Goal: Check status

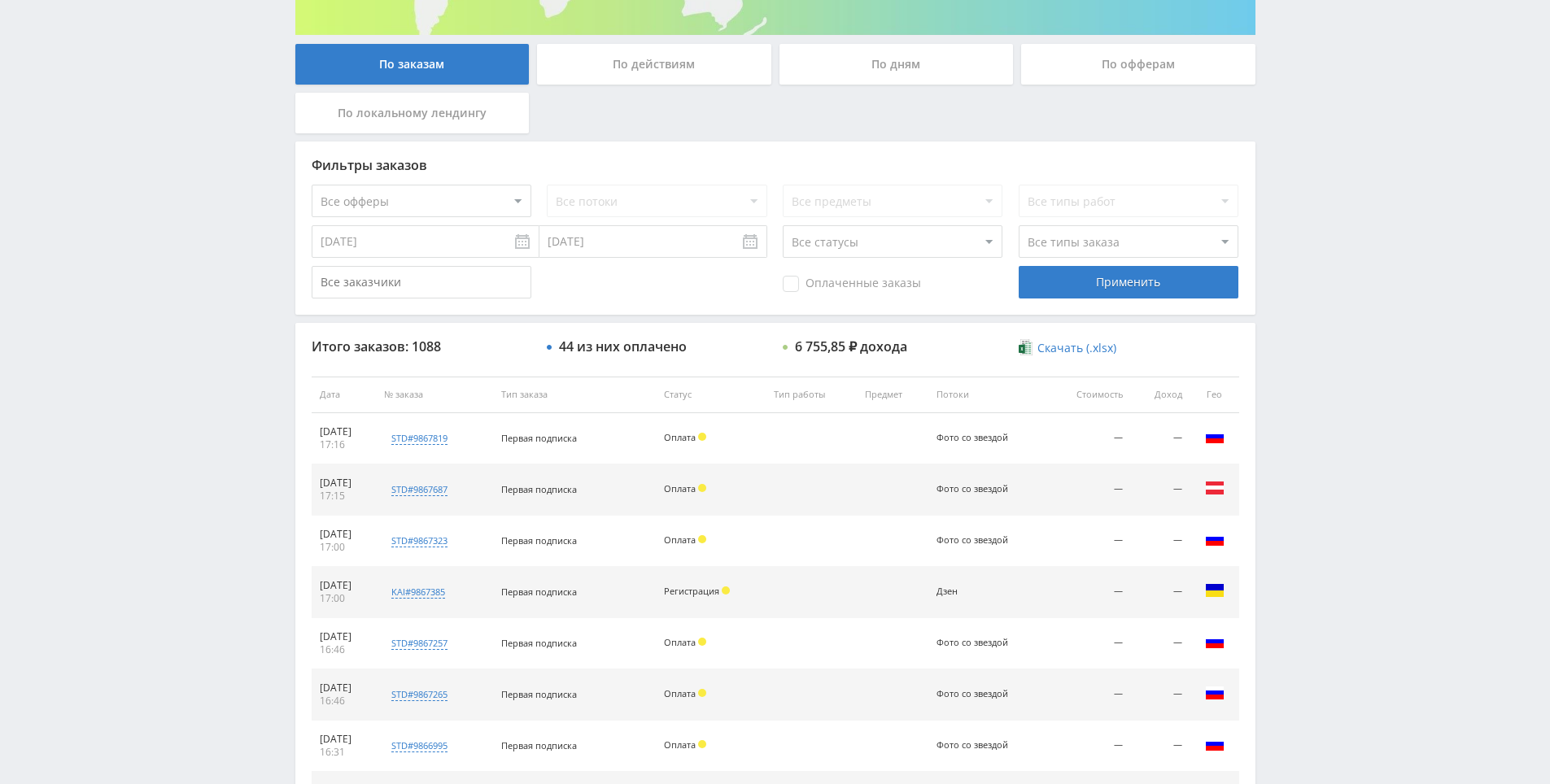
scroll to position [582, 0]
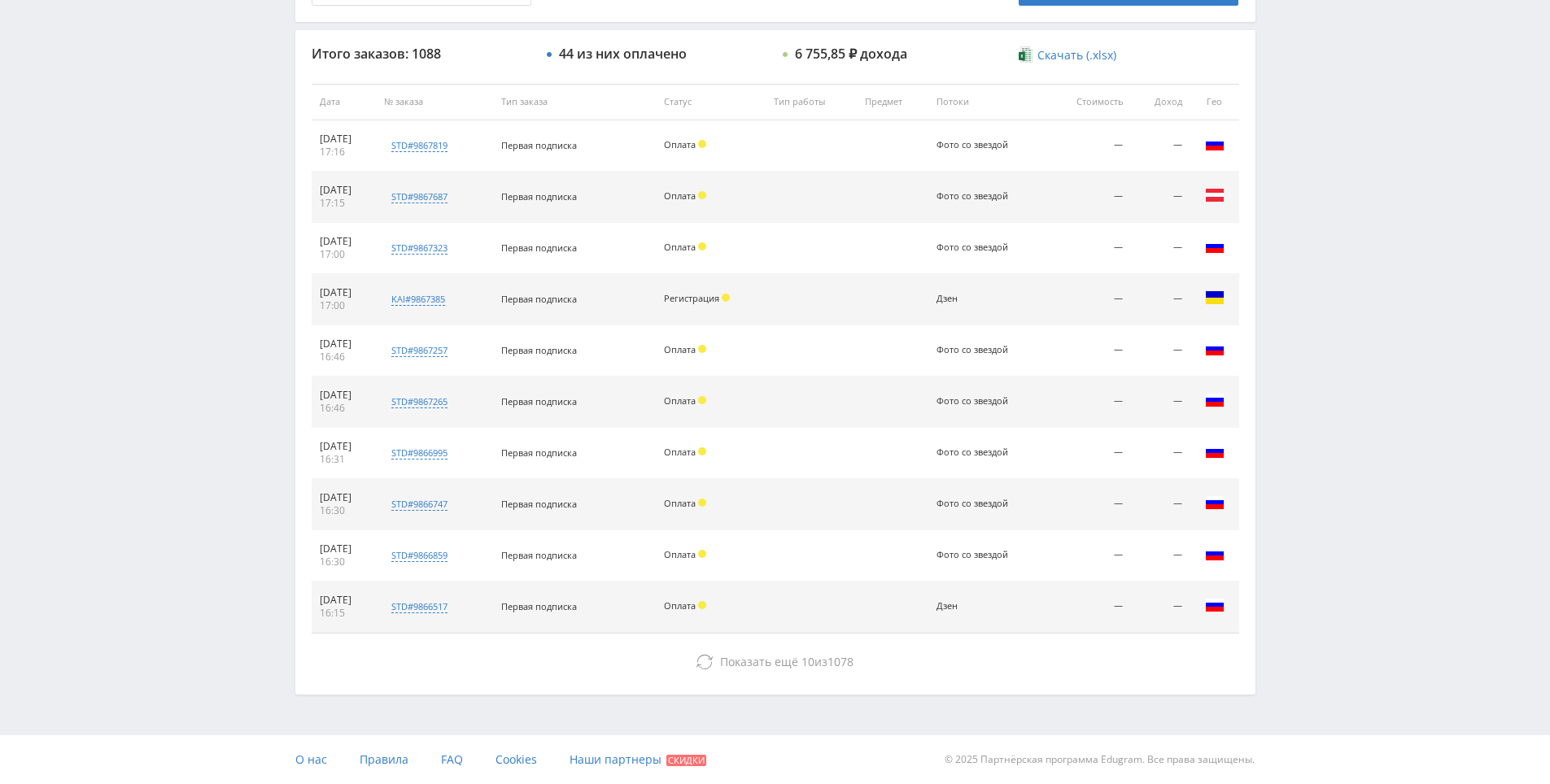
drag, startPoint x: 1318, startPoint y: 337, endPoint x: 1199, endPoint y: 633, distance: 319.0
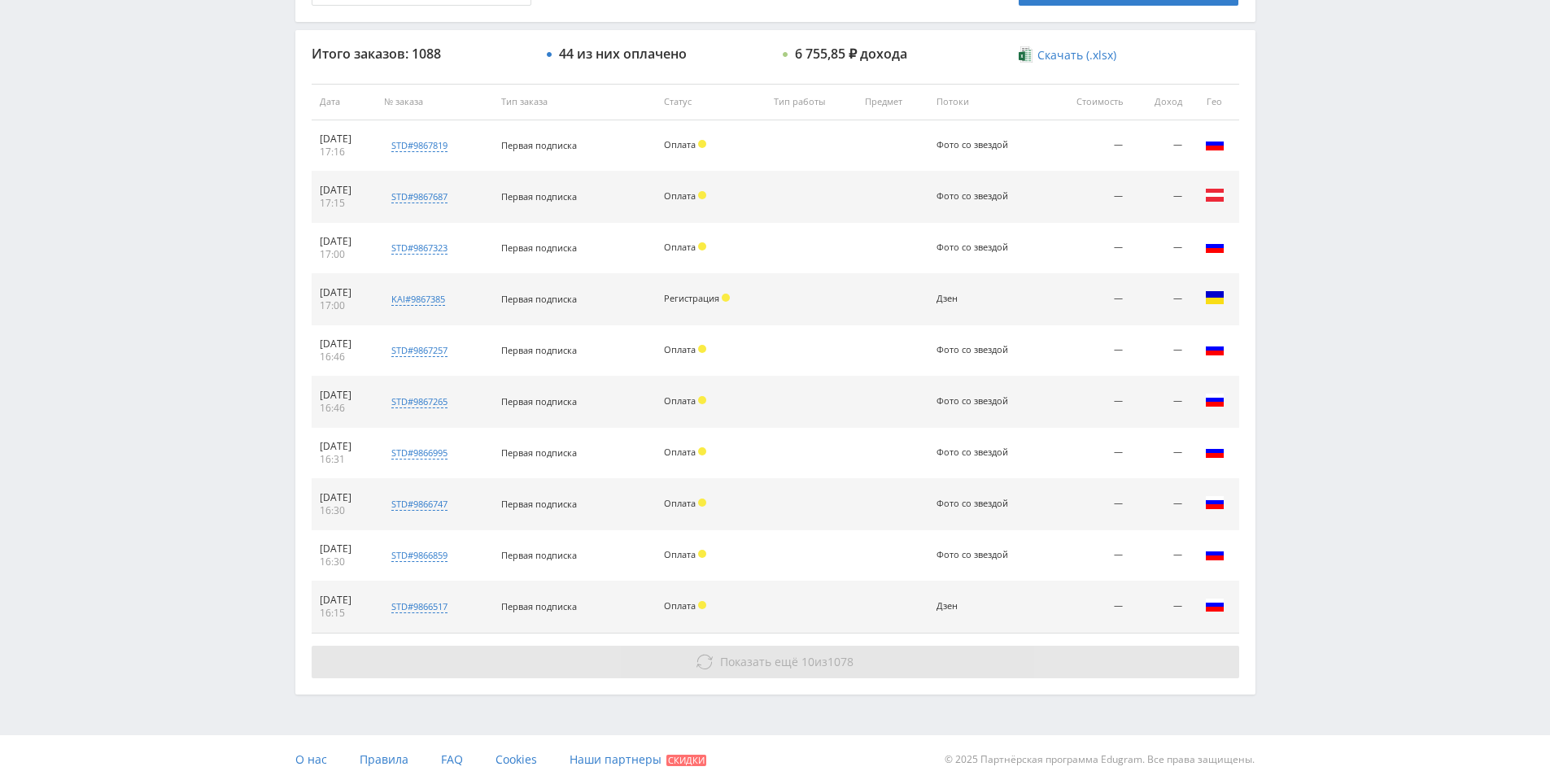
click at [1057, 650] on button "Показать ещё 10 из 1078" at bounding box center [775, 662] width 928 height 32
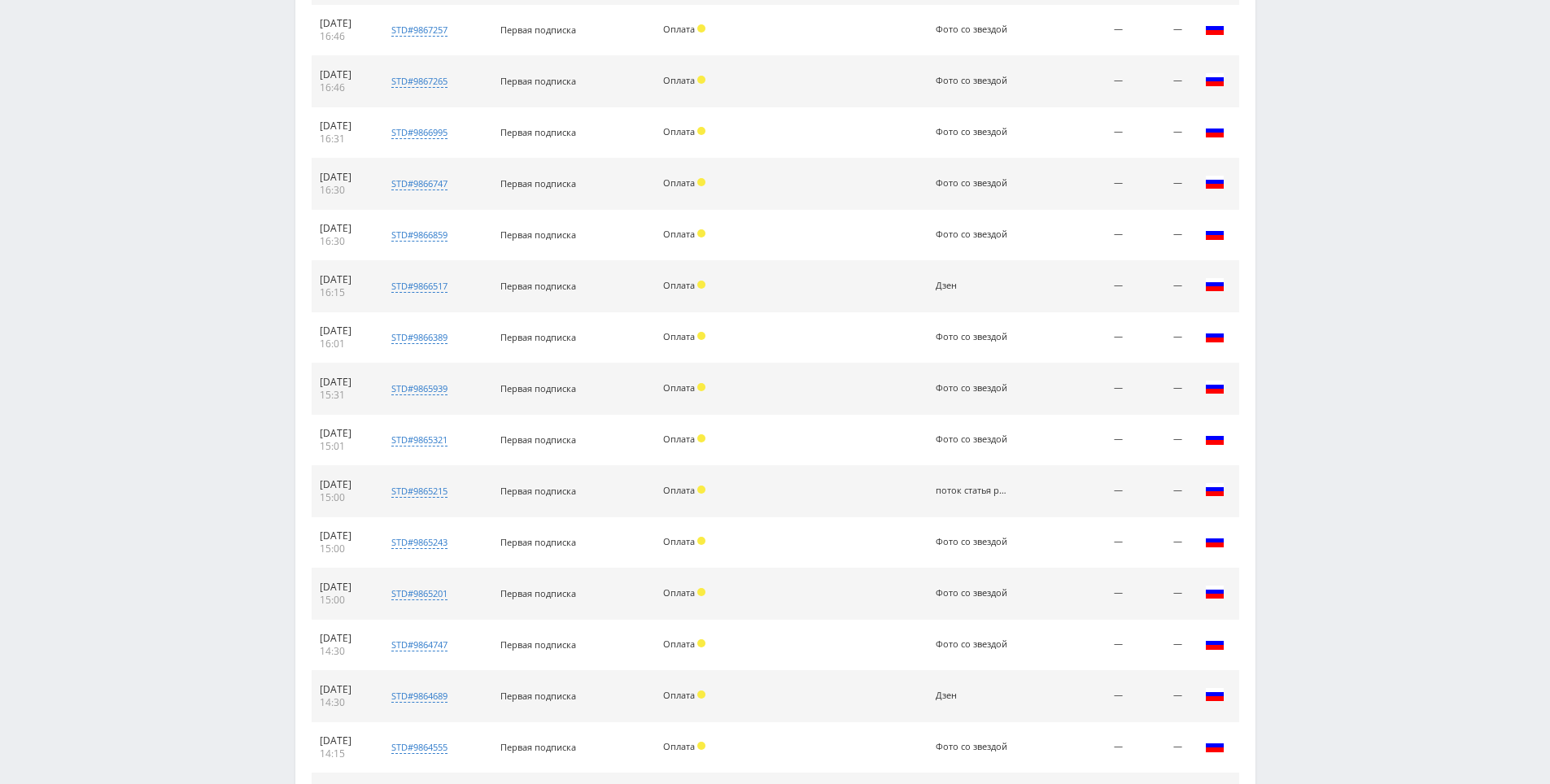
scroll to position [1095, 0]
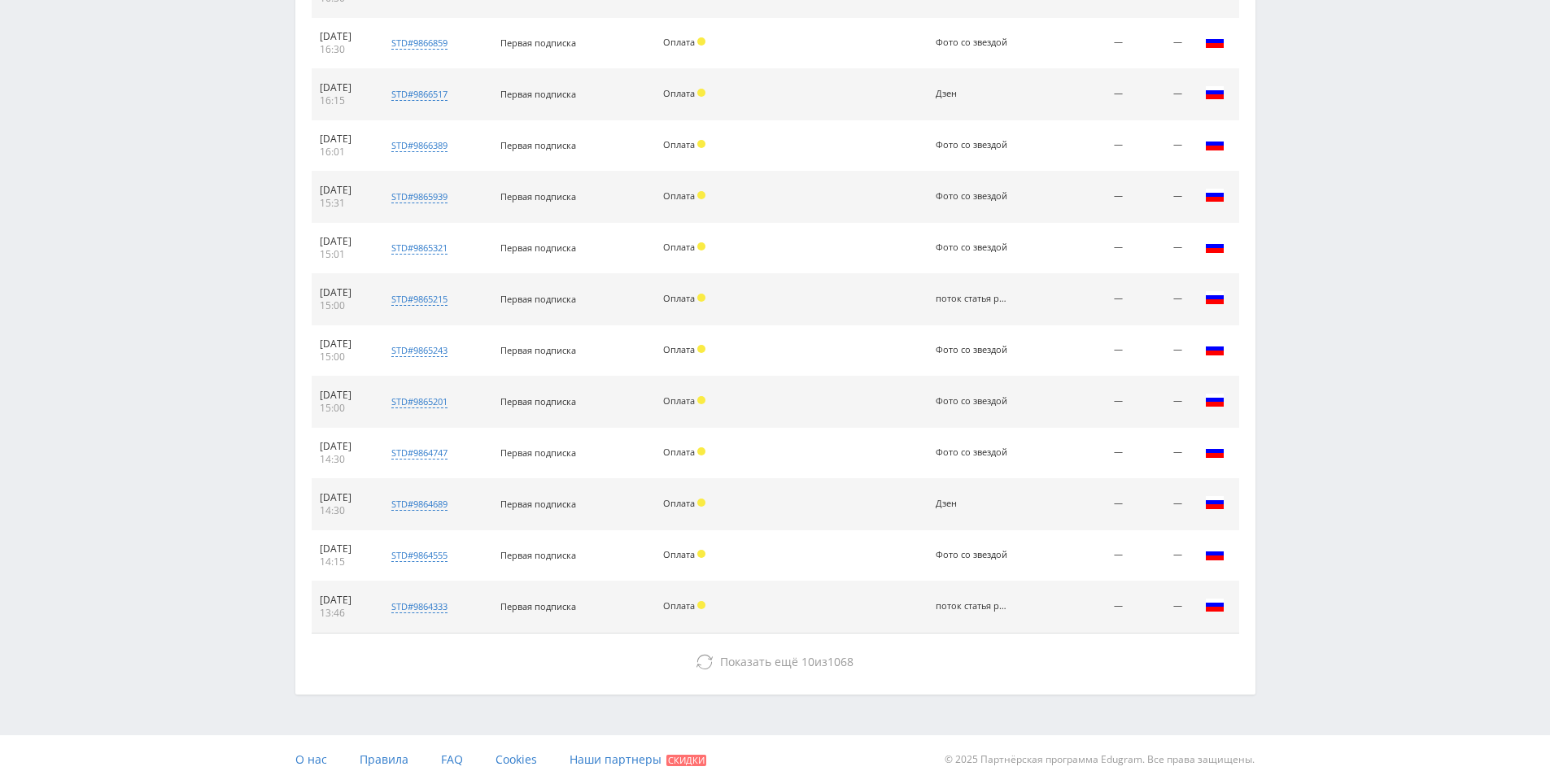
drag, startPoint x: 1359, startPoint y: 317, endPoint x: 1359, endPoint y: 552, distance: 235.0
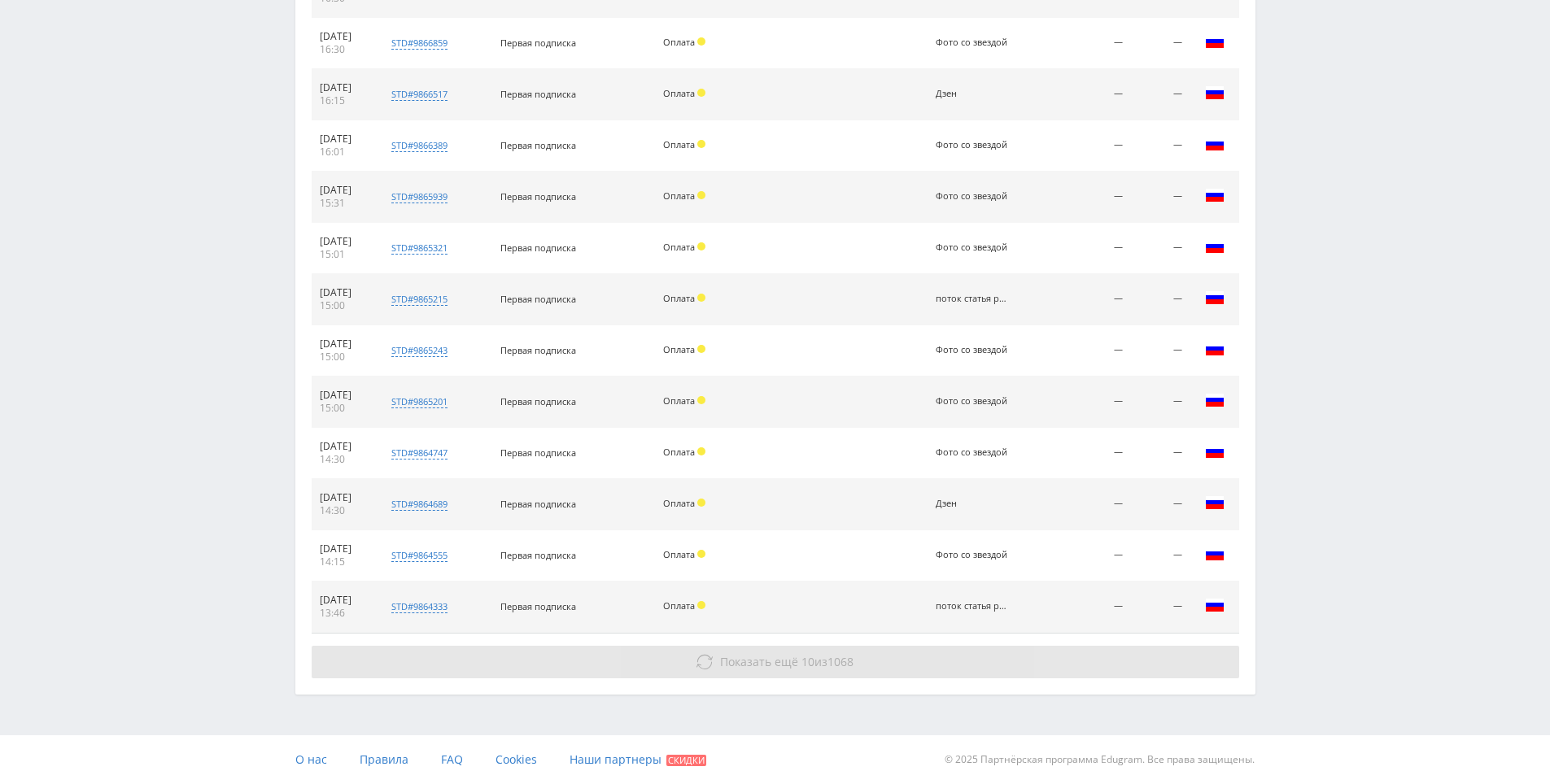
click at [925, 652] on button "Показать ещё 10 из 1068" at bounding box center [775, 662] width 928 height 32
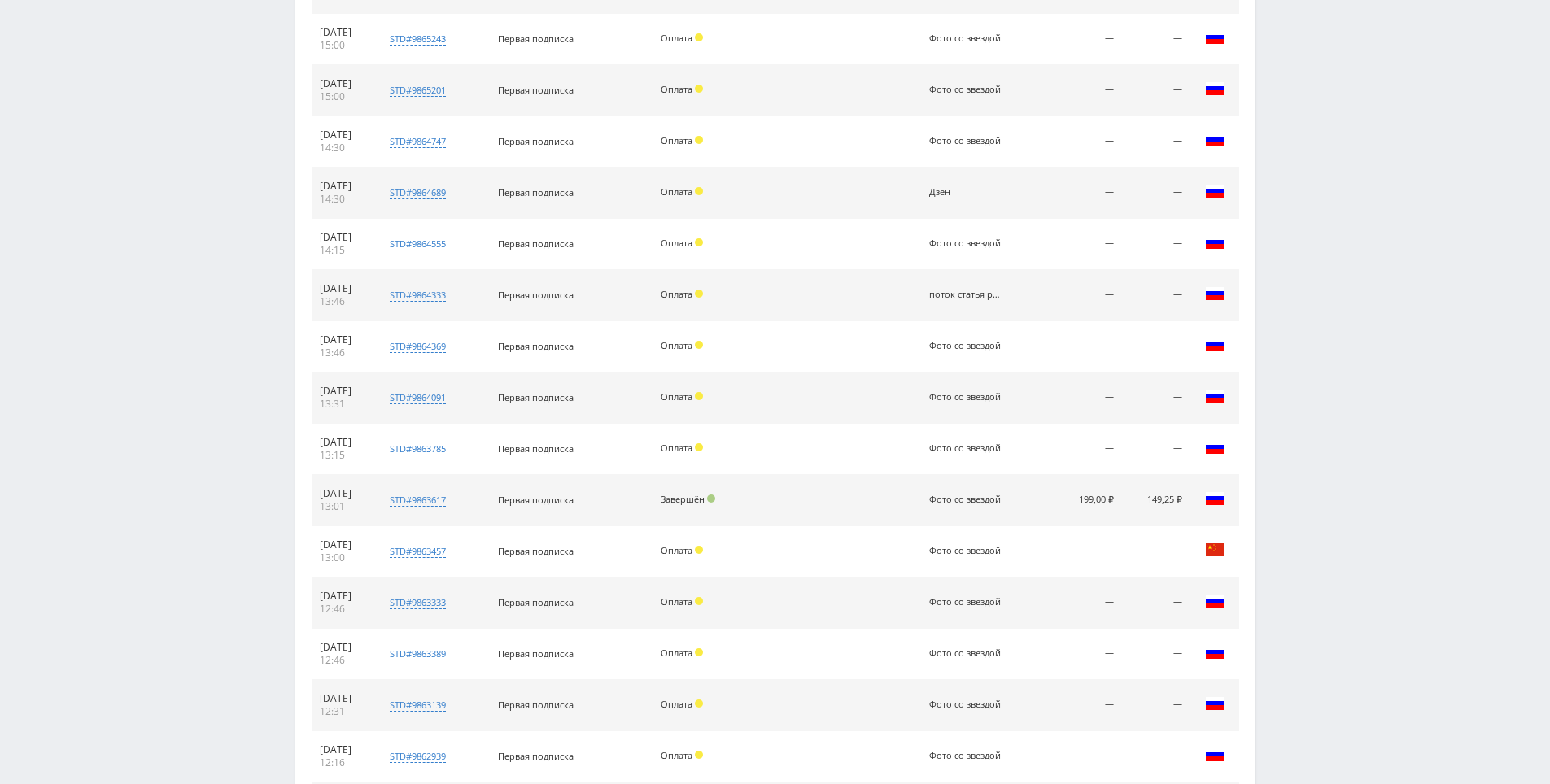
scroll to position [1607, 0]
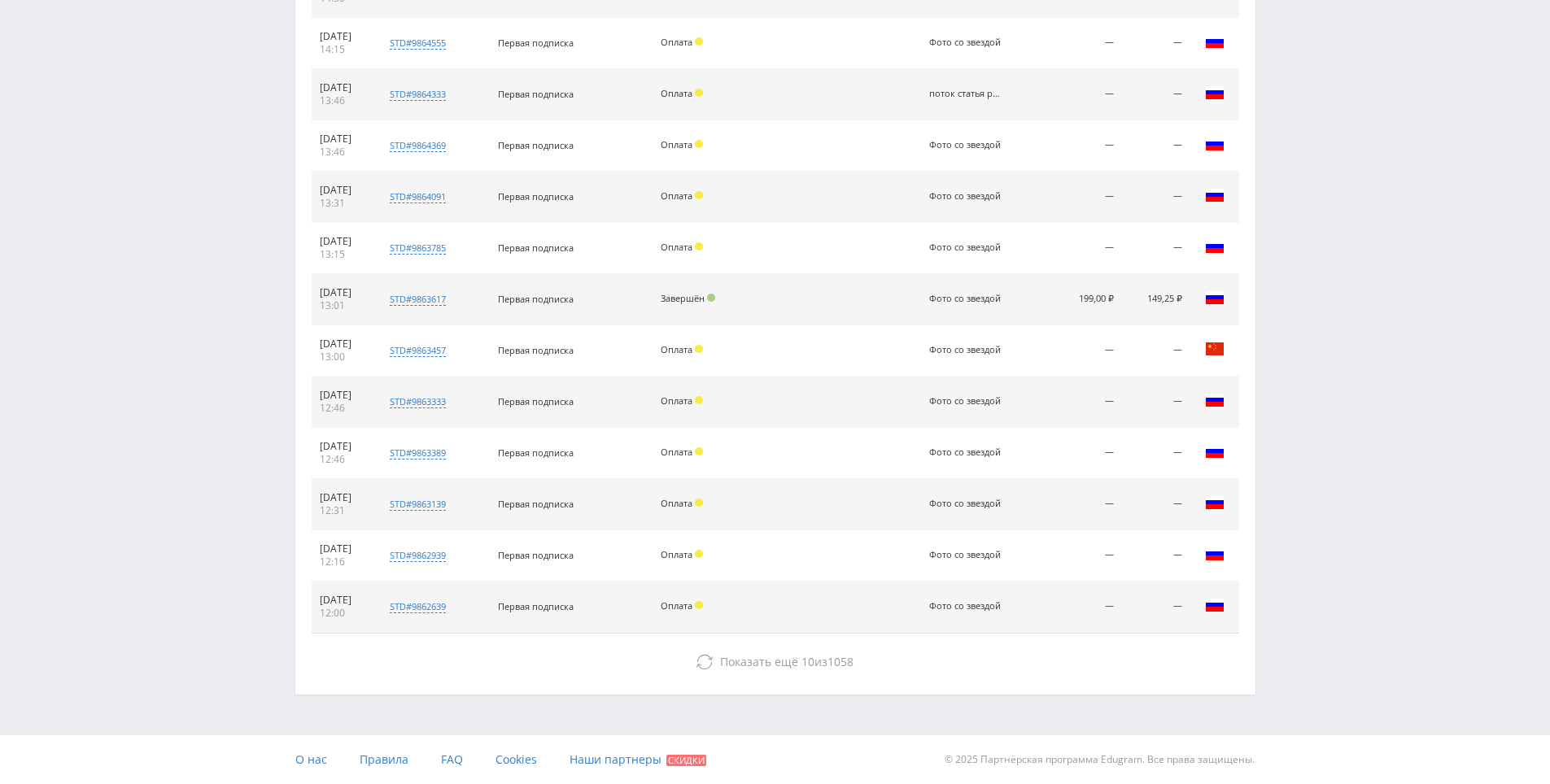
drag, startPoint x: 1277, startPoint y: 460, endPoint x: 1270, endPoint y: 593, distance: 133.2
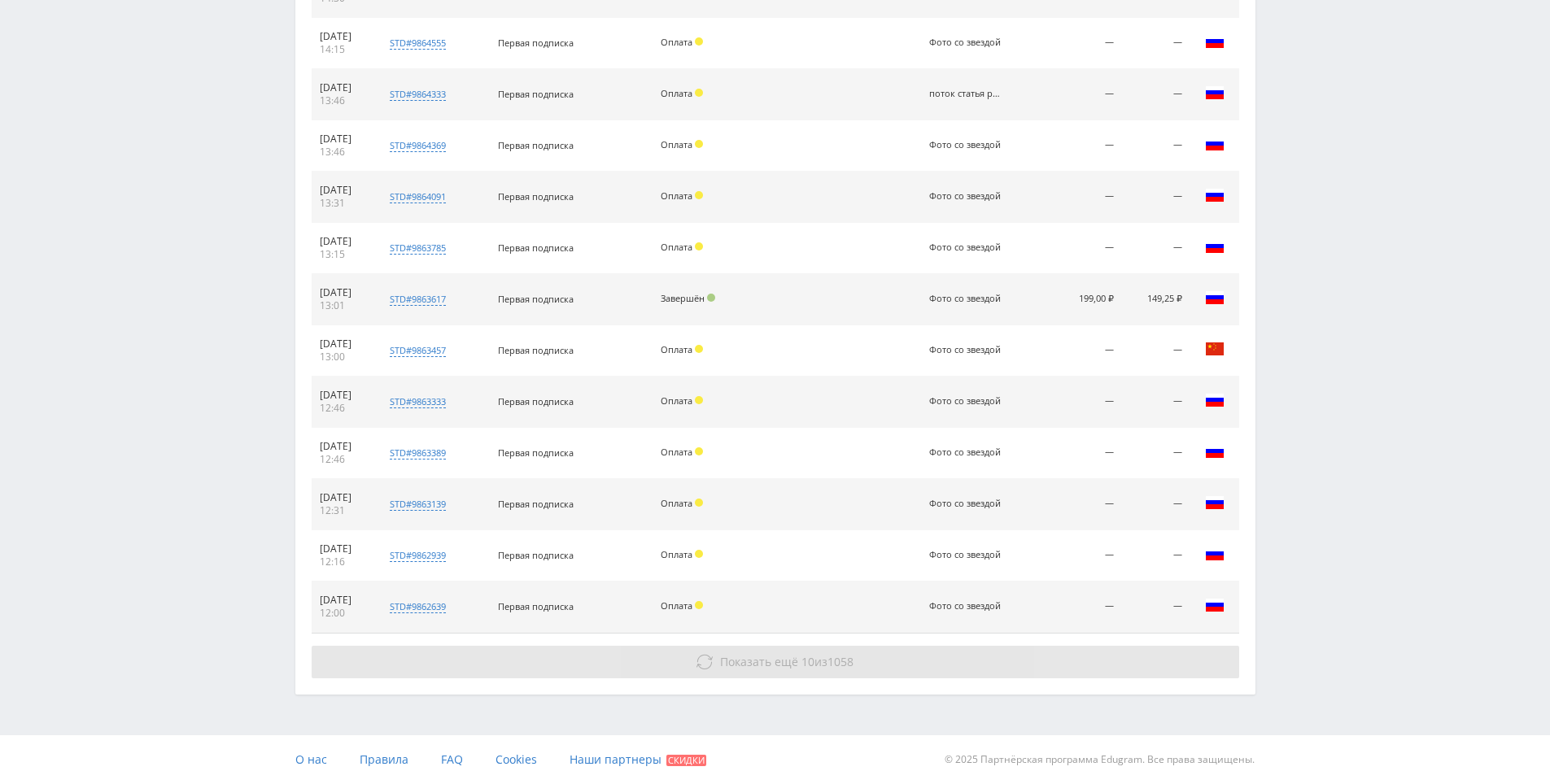
click at [731, 673] on button "Показать ещё 10 из 1058" at bounding box center [775, 662] width 928 height 32
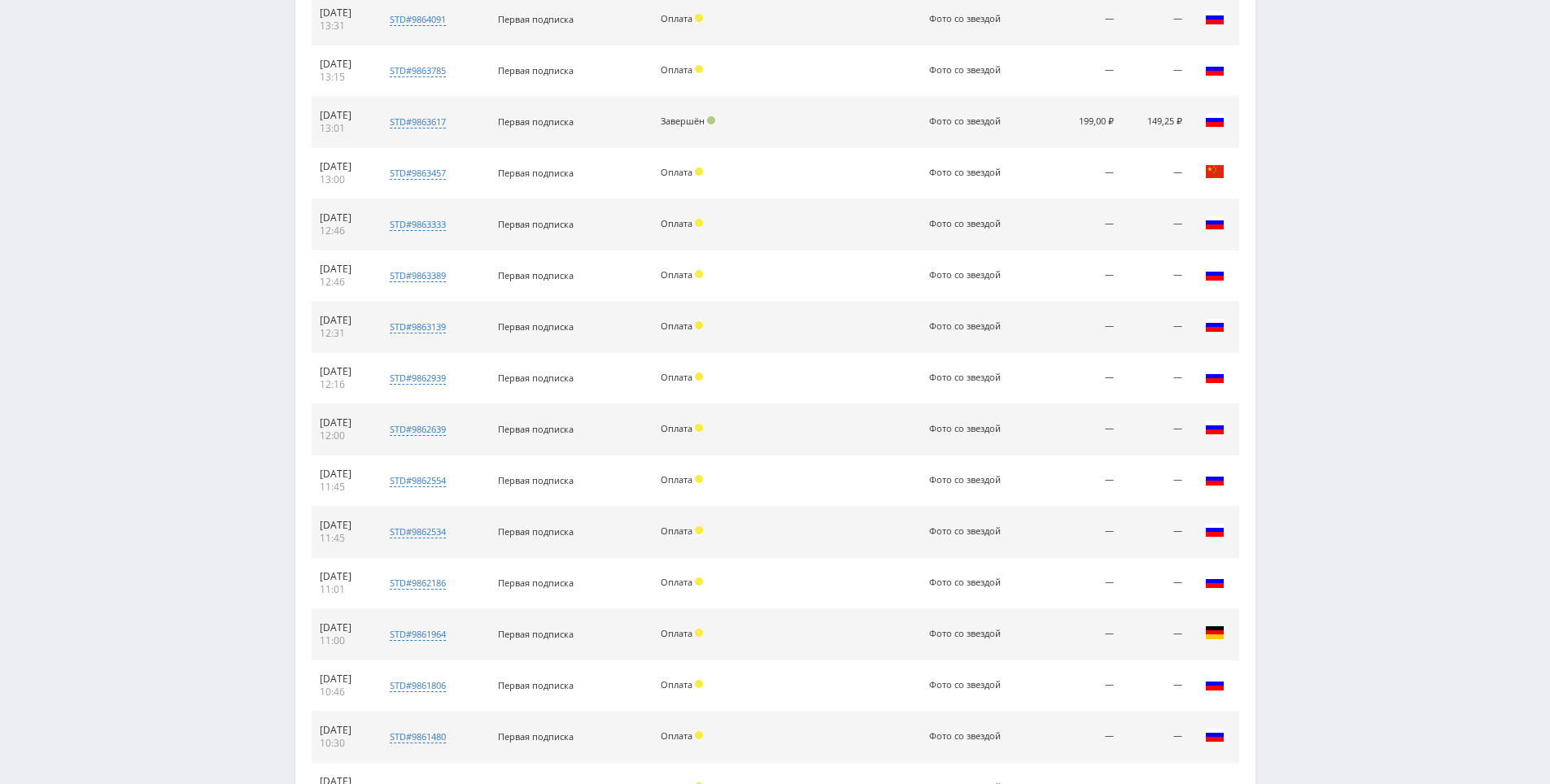
scroll to position [2120, 0]
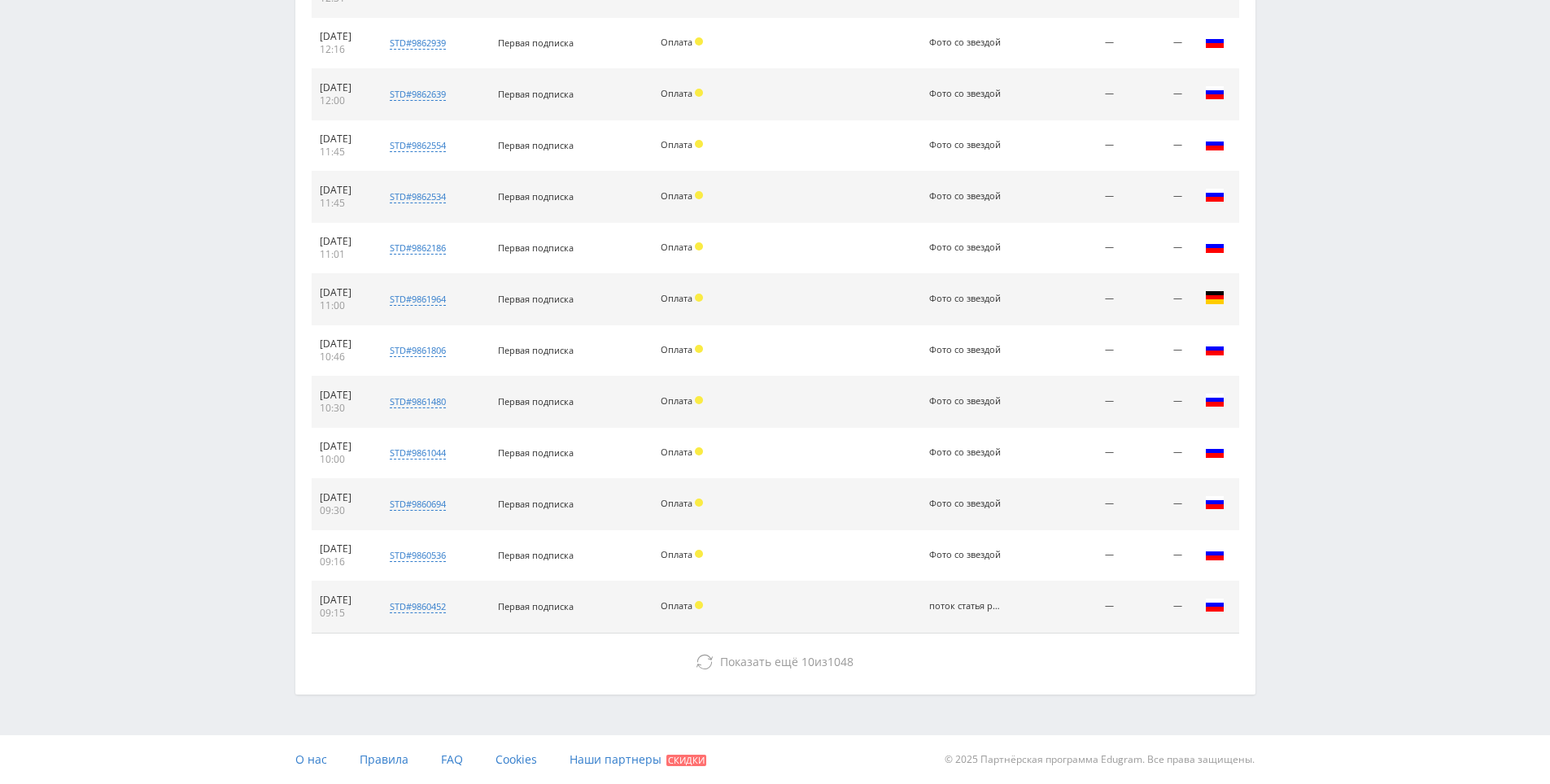
drag, startPoint x: 1398, startPoint y: 561, endPoint x: 1300, endPoint y: 662, distance: 140.7
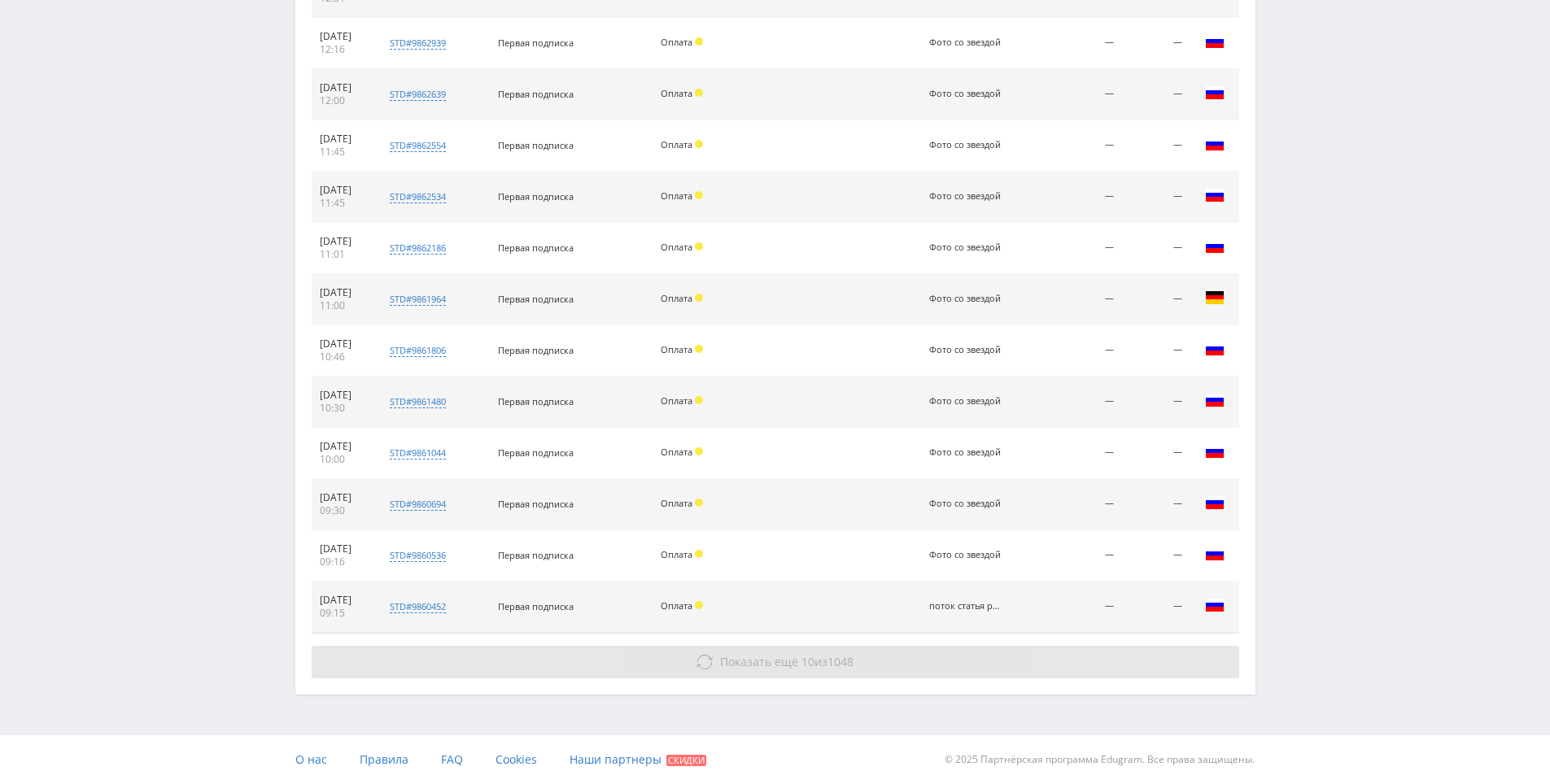
click at [1108, 670] on button "Показать ещё 10 из 1048" at bounding box center [775, 662] width 928 height 32
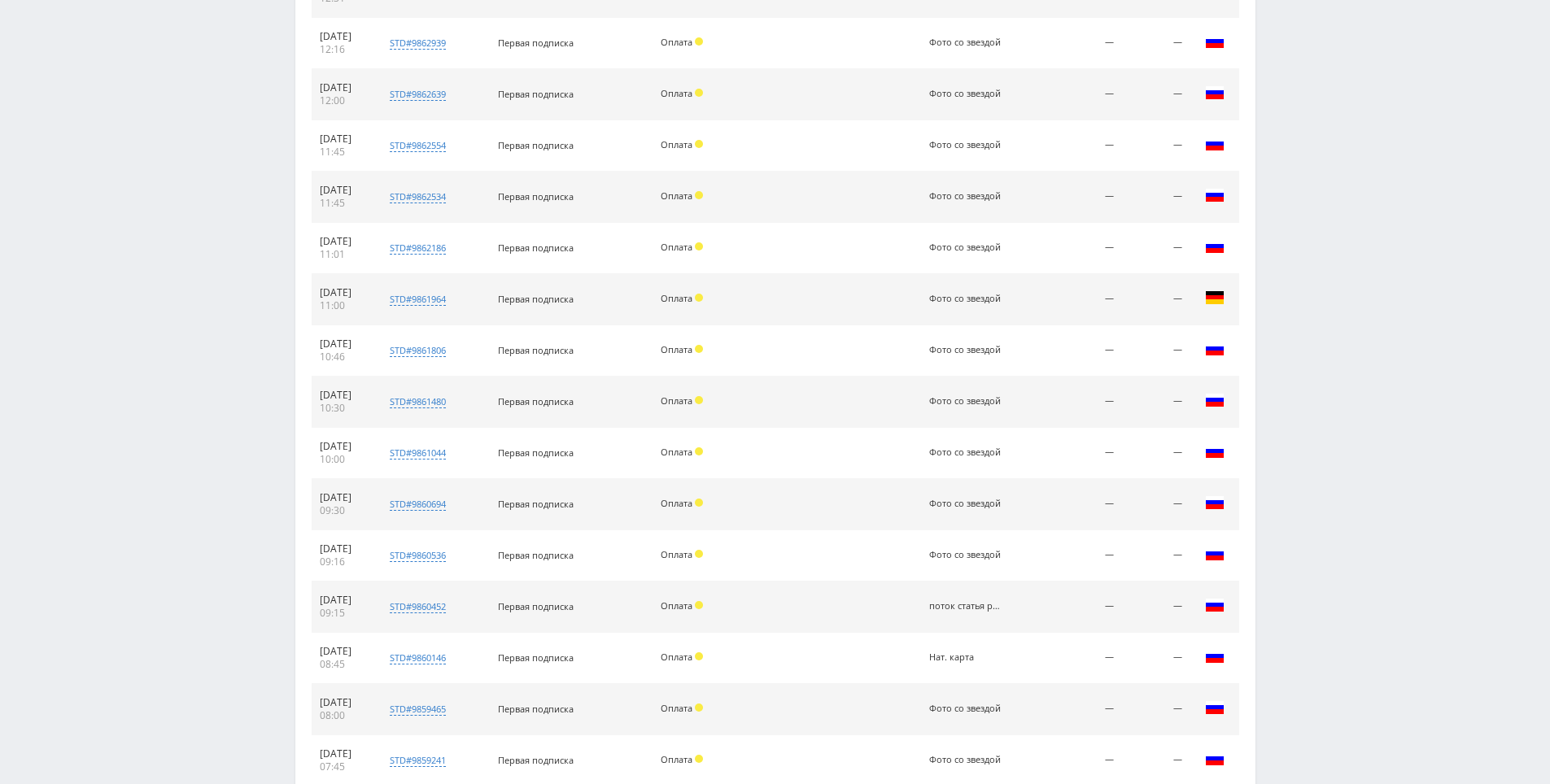
scroll to position [2632, 0]
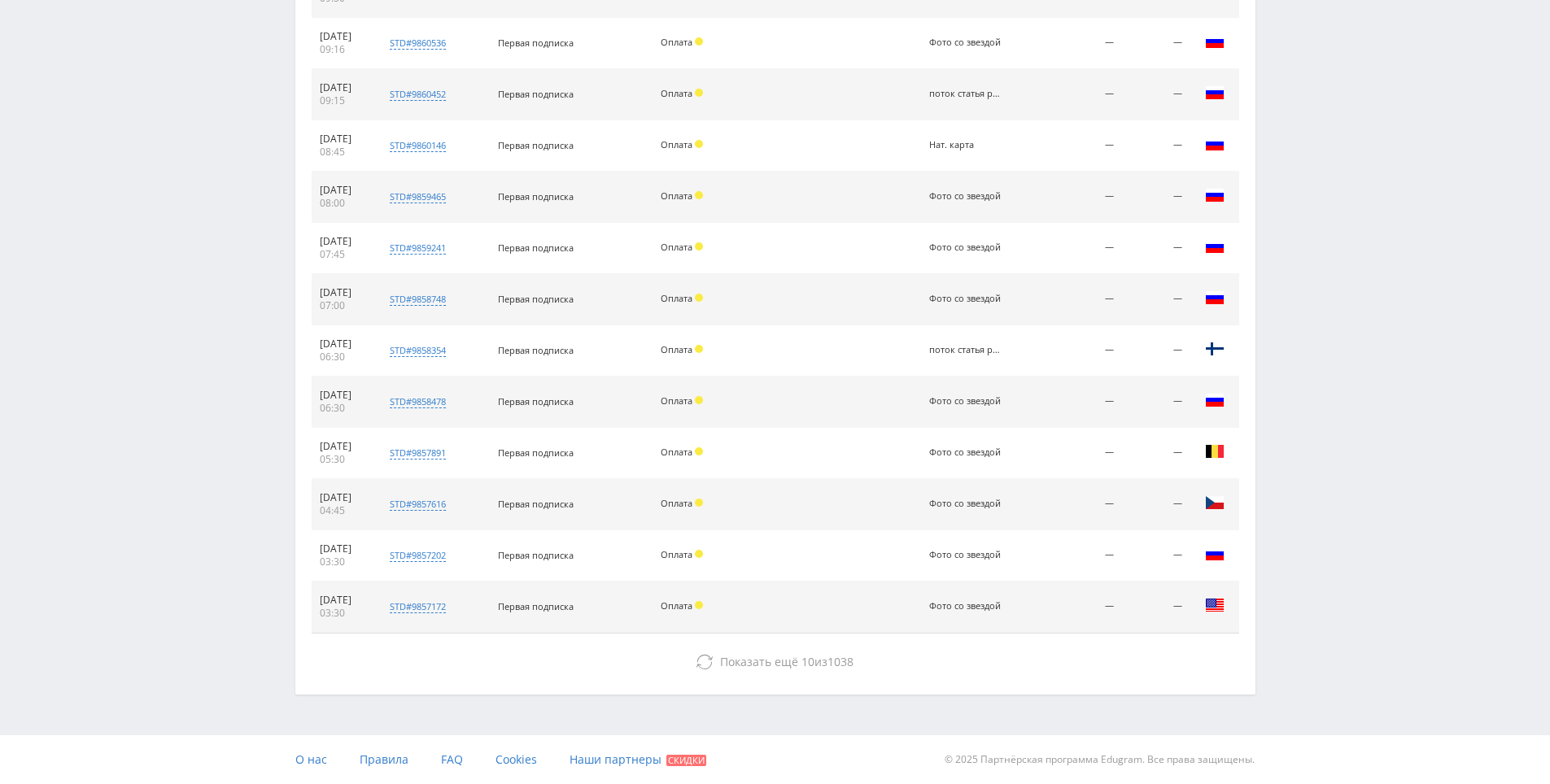
drag, startPoint x: 1361, startPoint y: 354, endPoint x: 1123, endPoint y: 712, distance: 429.9
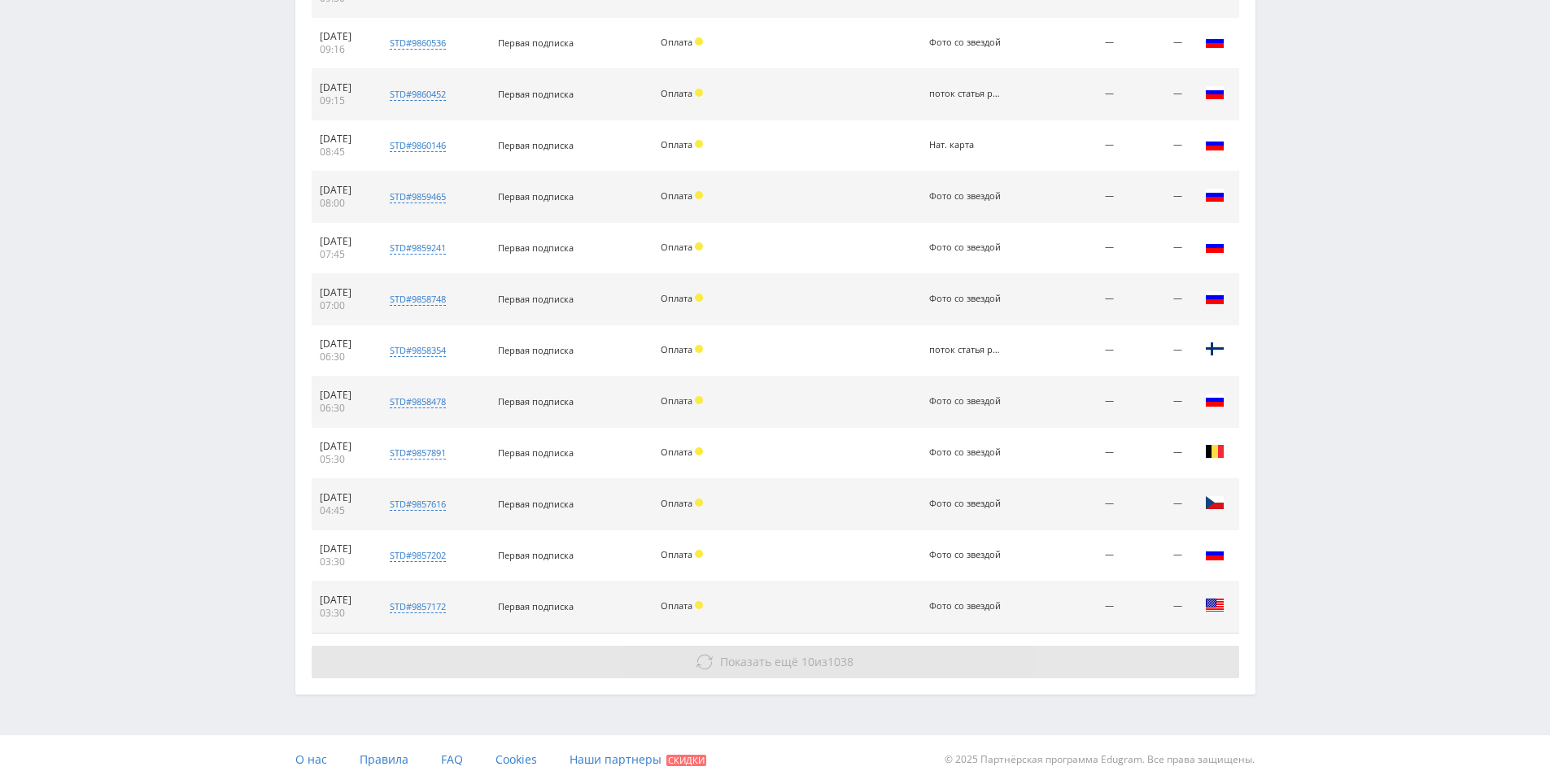
click at [1018, 672] on button "Показать ещё 10 из 1038" at bounding box center [775, 662] width 928 height 32
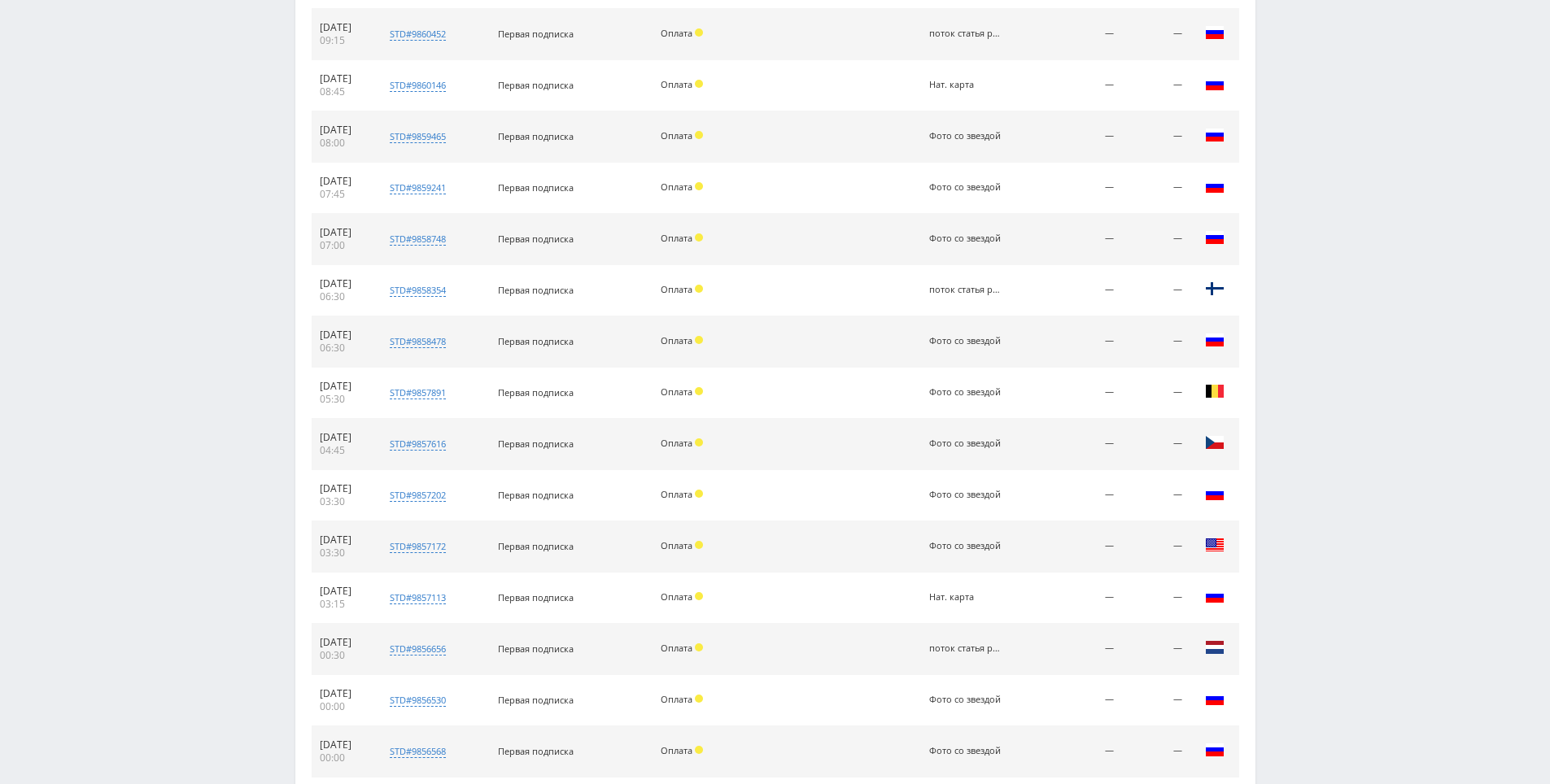
scroll to position [3145, 0]
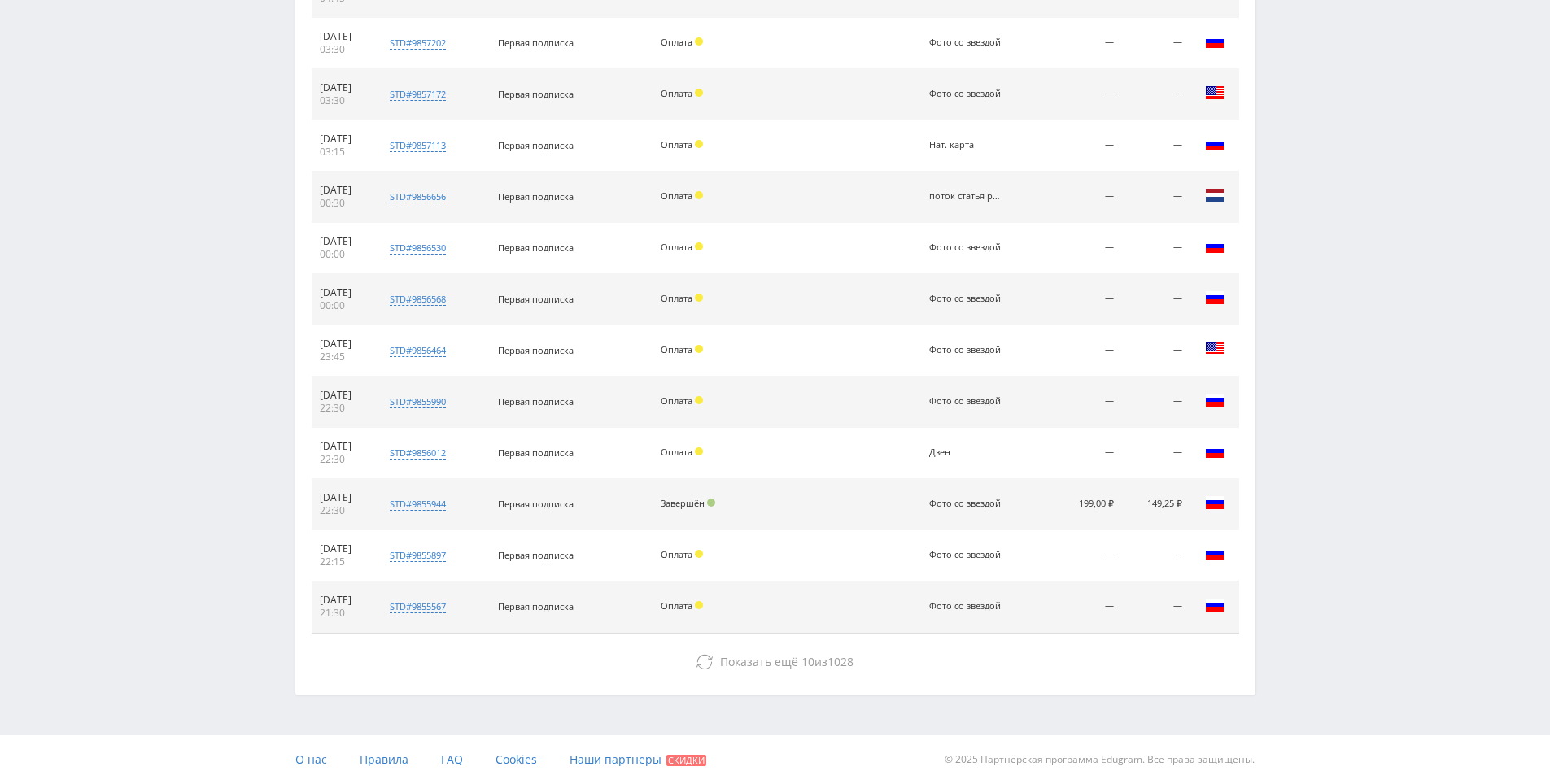
drag, startPoint x: 1367, startPoint y: 488, endPoint x: 1375, endPoint y: 673, distance: 185.2
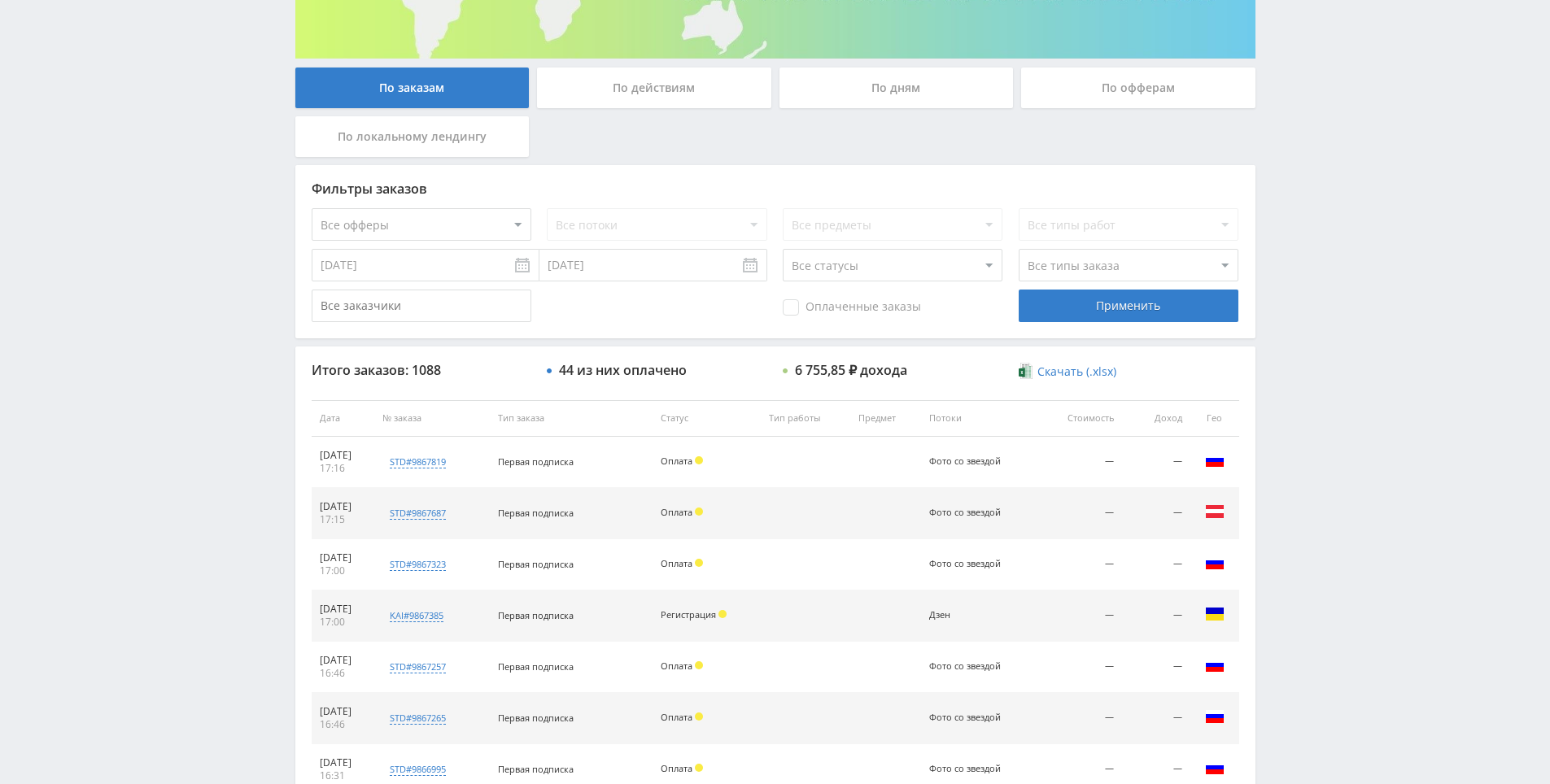
scroll to position [53, 0]
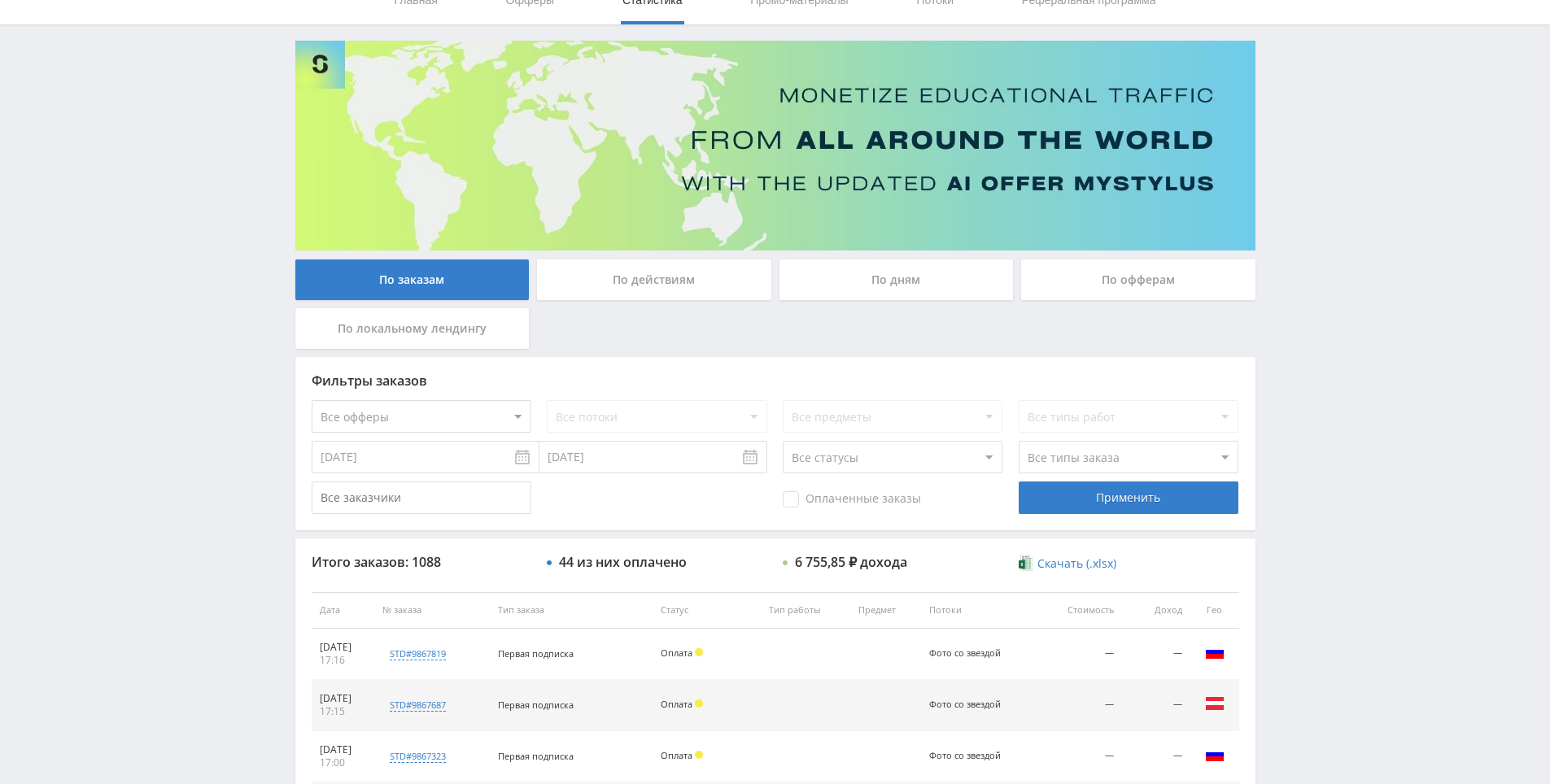
drag, startPoint x: 1283, startPoint y: 608, endPoint x: 1329, endPoint y: 480, distance: 136.0
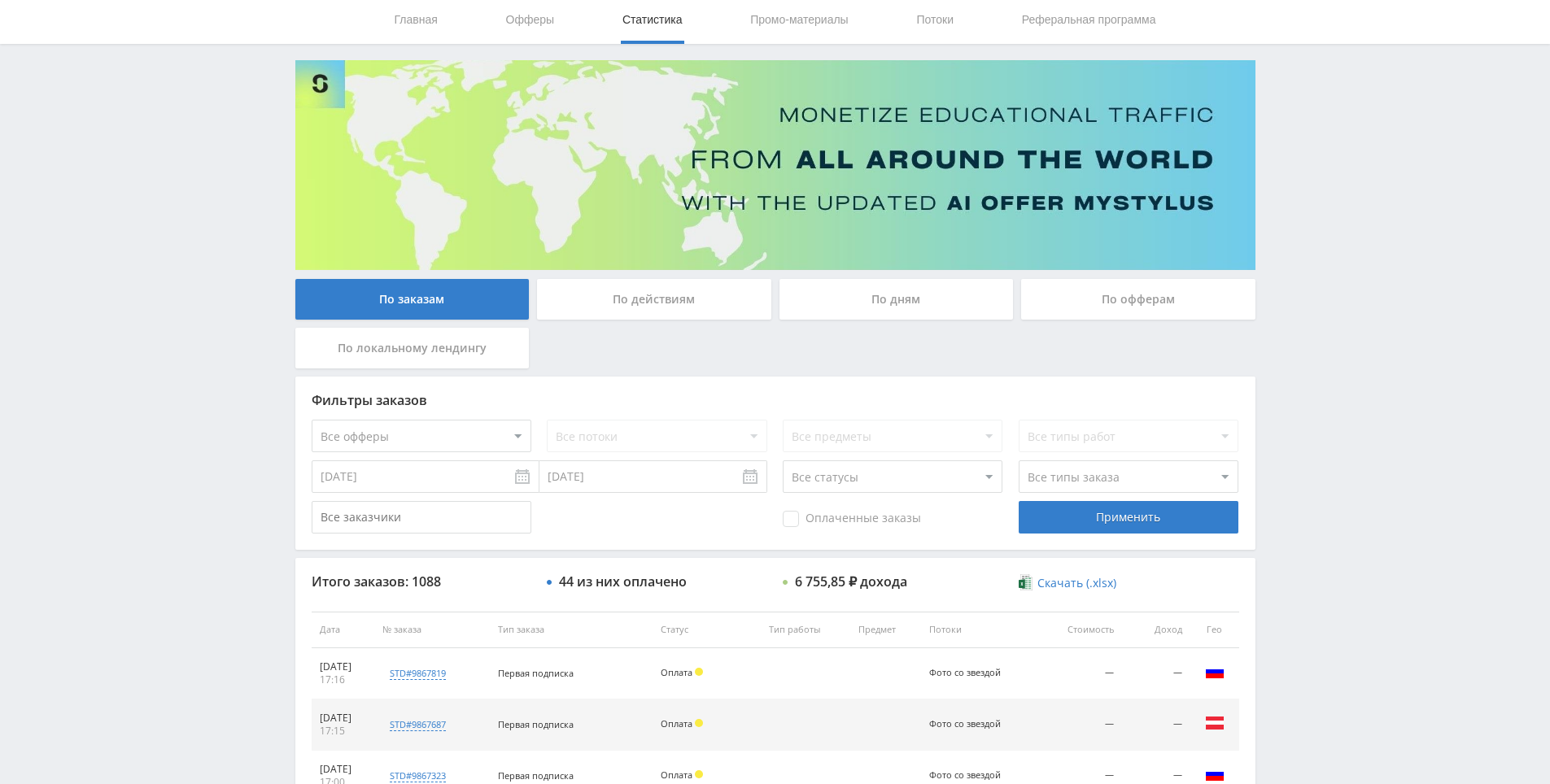
scroll to position [0, 0]
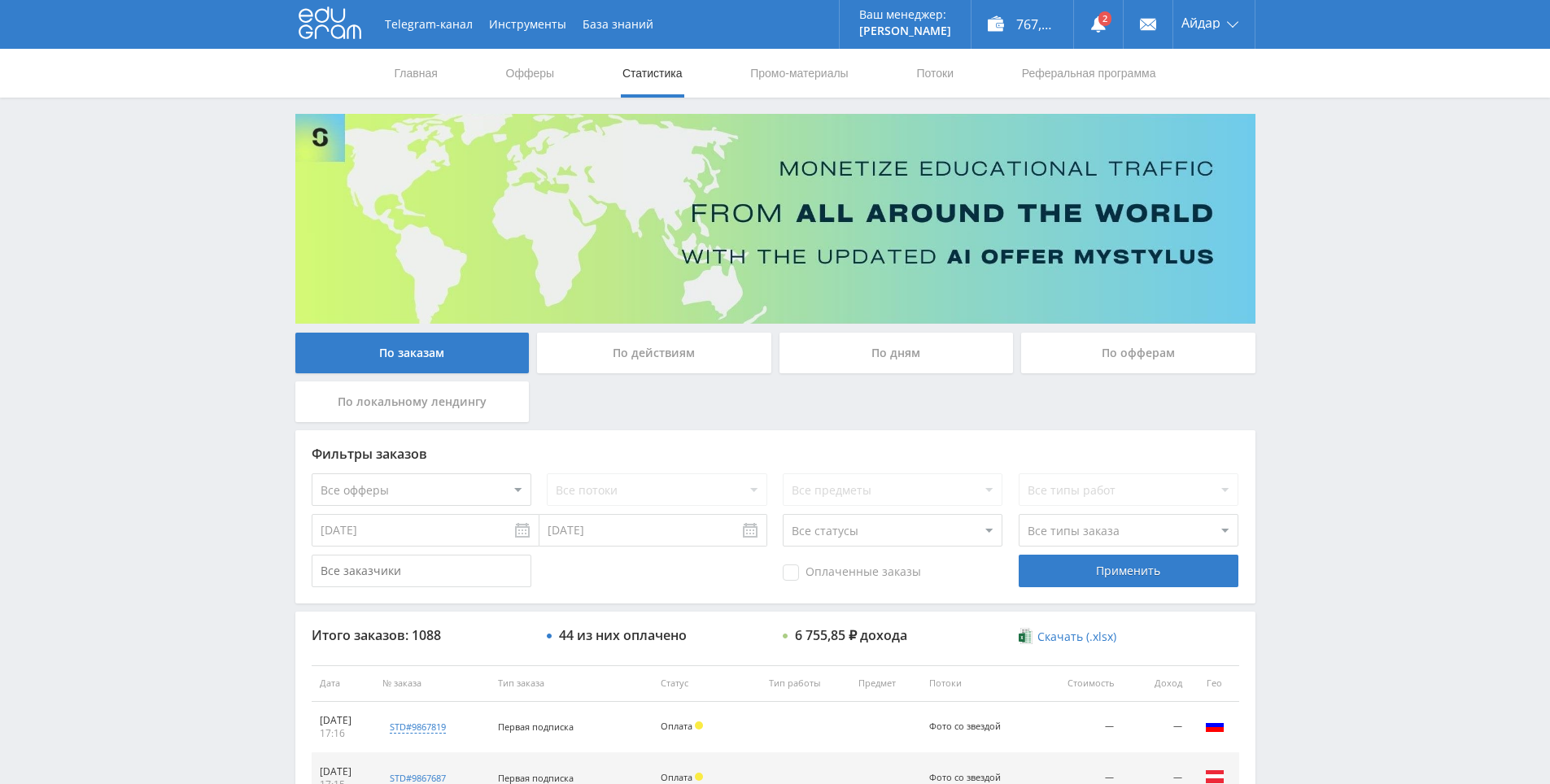
drag, startPoint x: 1327, startPoint y: 378, endPoint x: 1231, endPoint y: 77, distance: 315.9
click at [1097, 21] on use at bounding box center [1097, 24] width 14 height 16
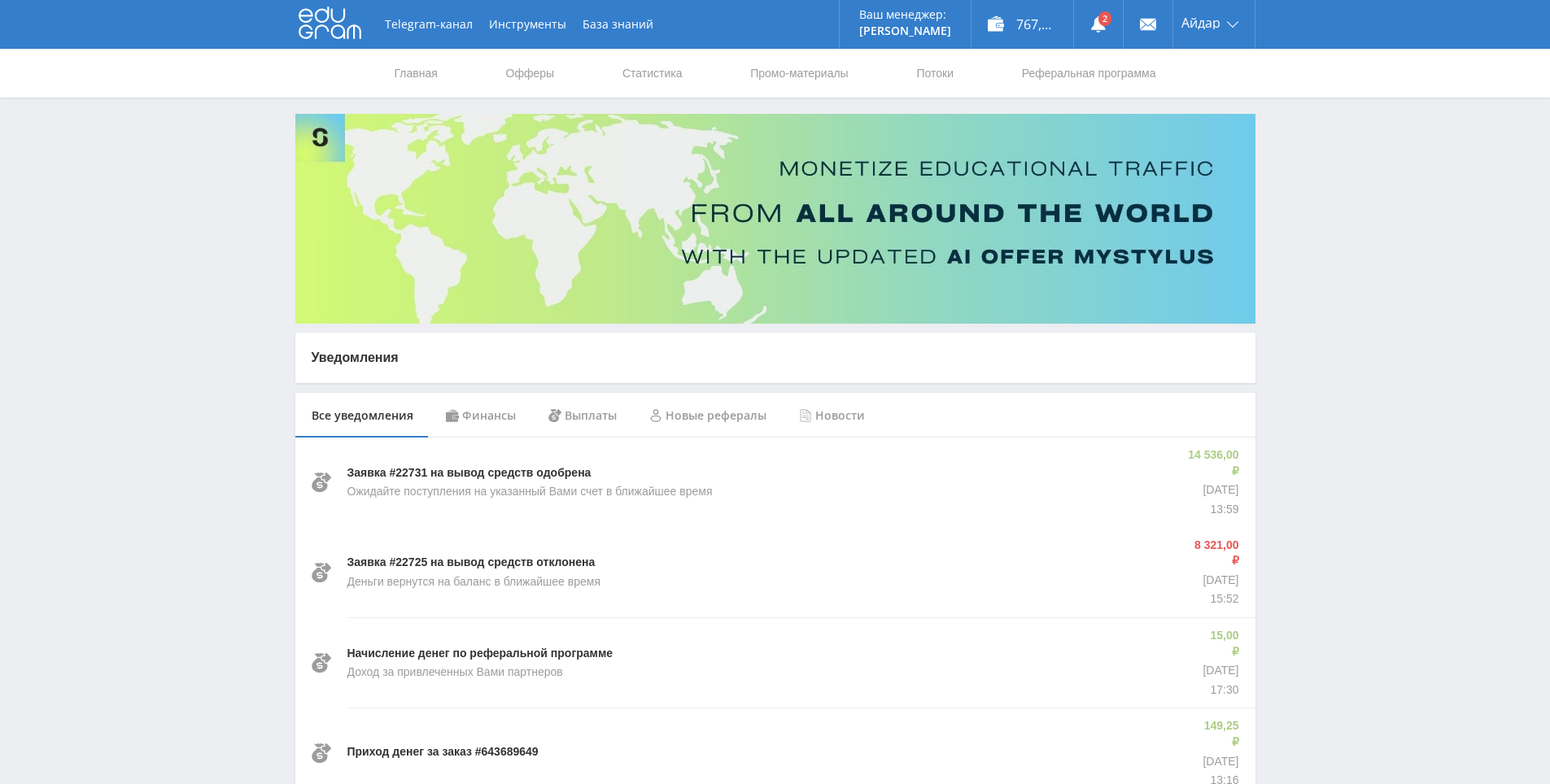
drag, startPoint x: 1341, startPoint y: 362, endPoint x: 1310, endPoint y: 208, distance: 157.1
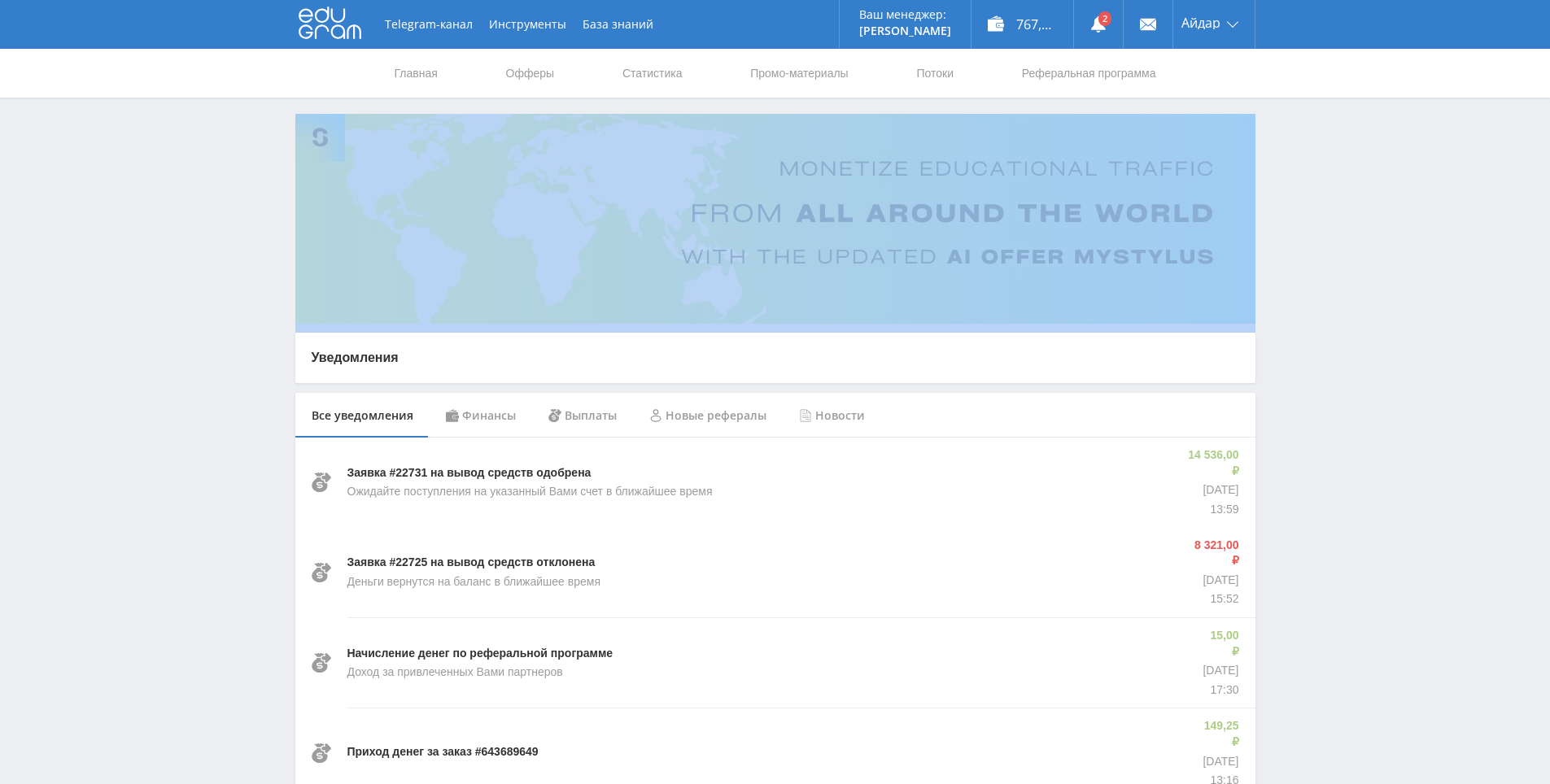
drag, startPoint x: 1302, startPoint y: 236, endPoint x: 1286, endPoint y: 179, distance: 59.2
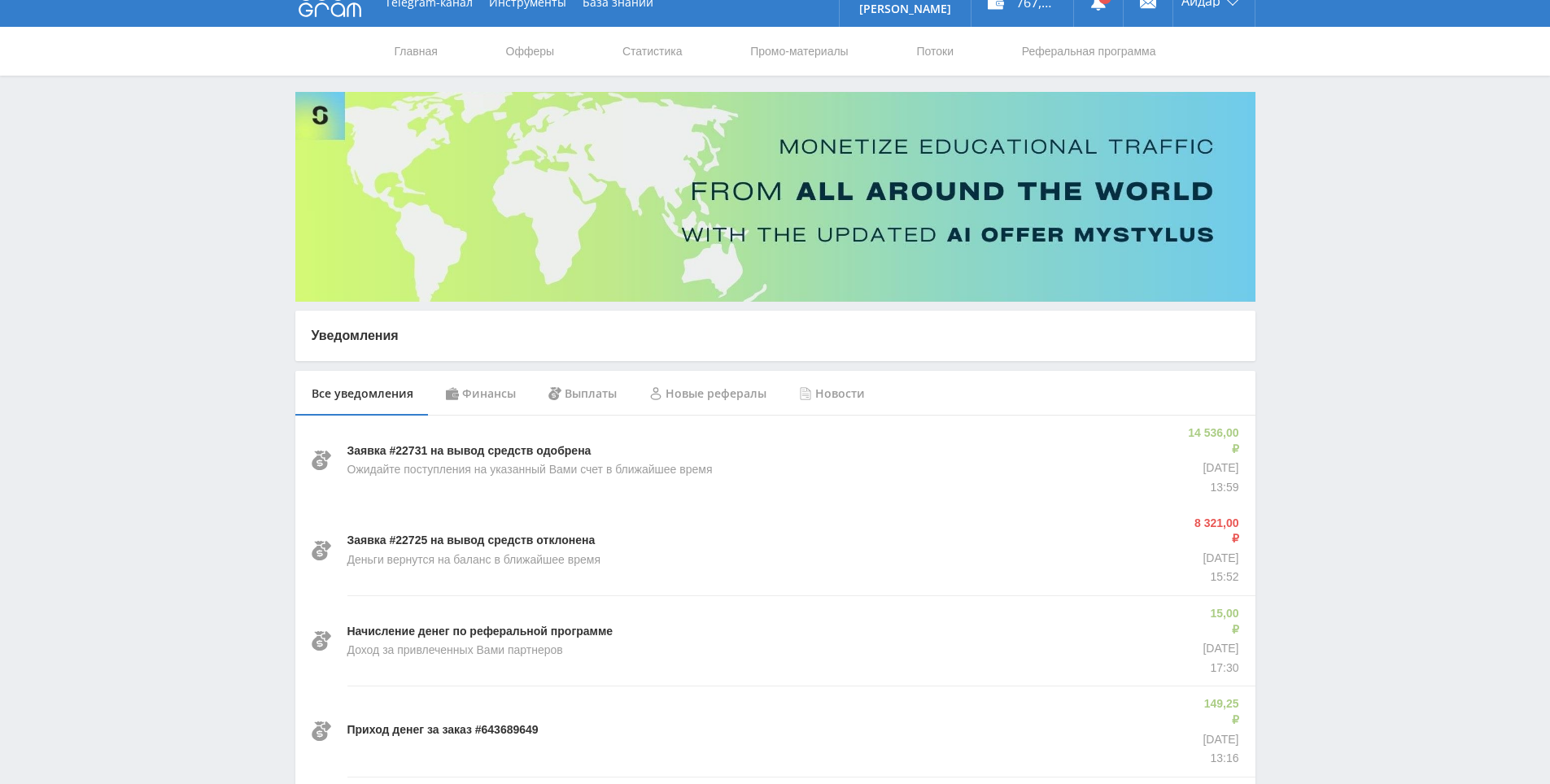
drag, startPoint x: 653, startPoint y: 532, endPoint x: 657, endPoint y: 582, distance: 50.2
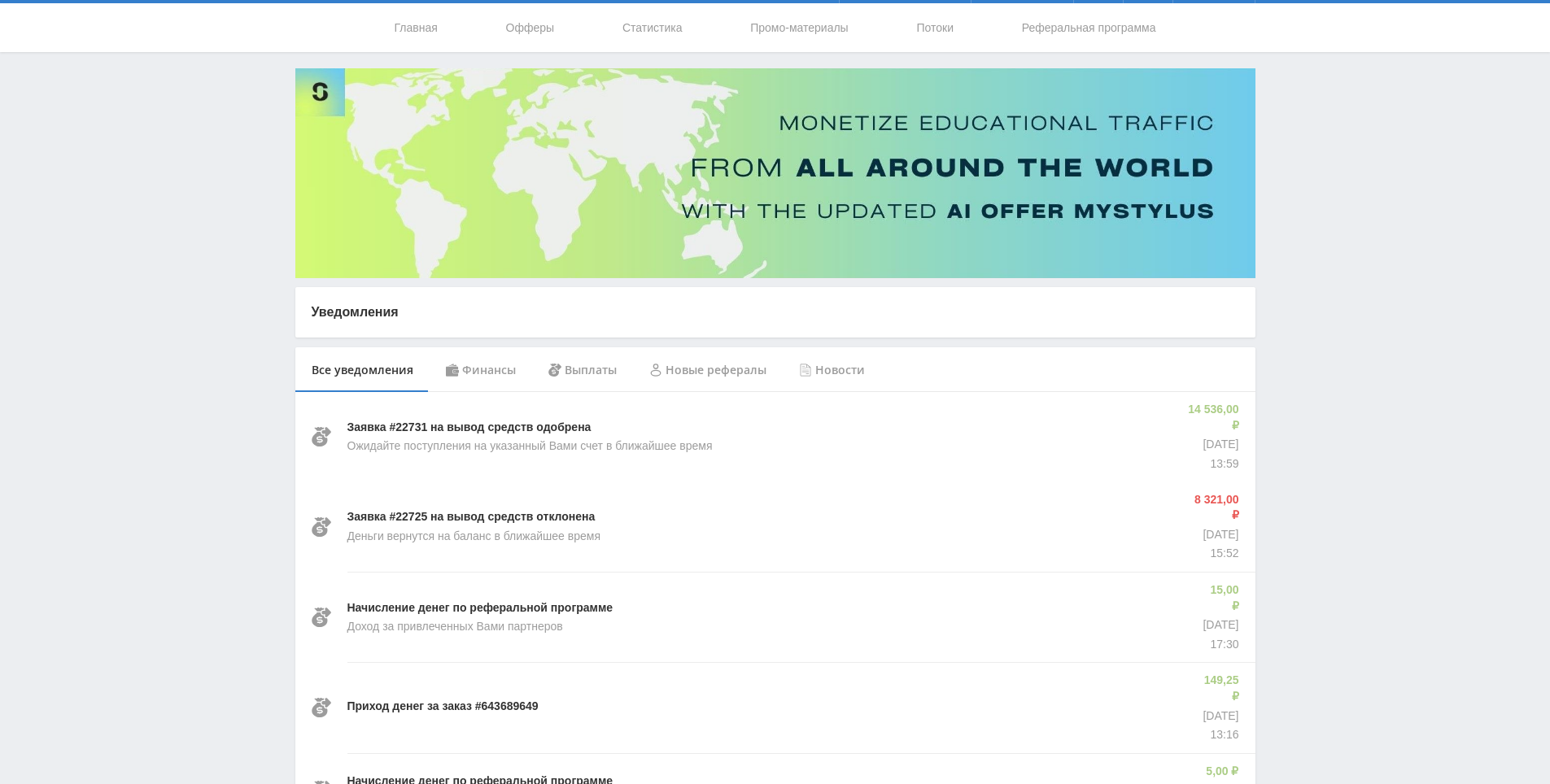
click at [494, 374] on div "Финансы" at bounding box center [481, 371] width 103 height 46
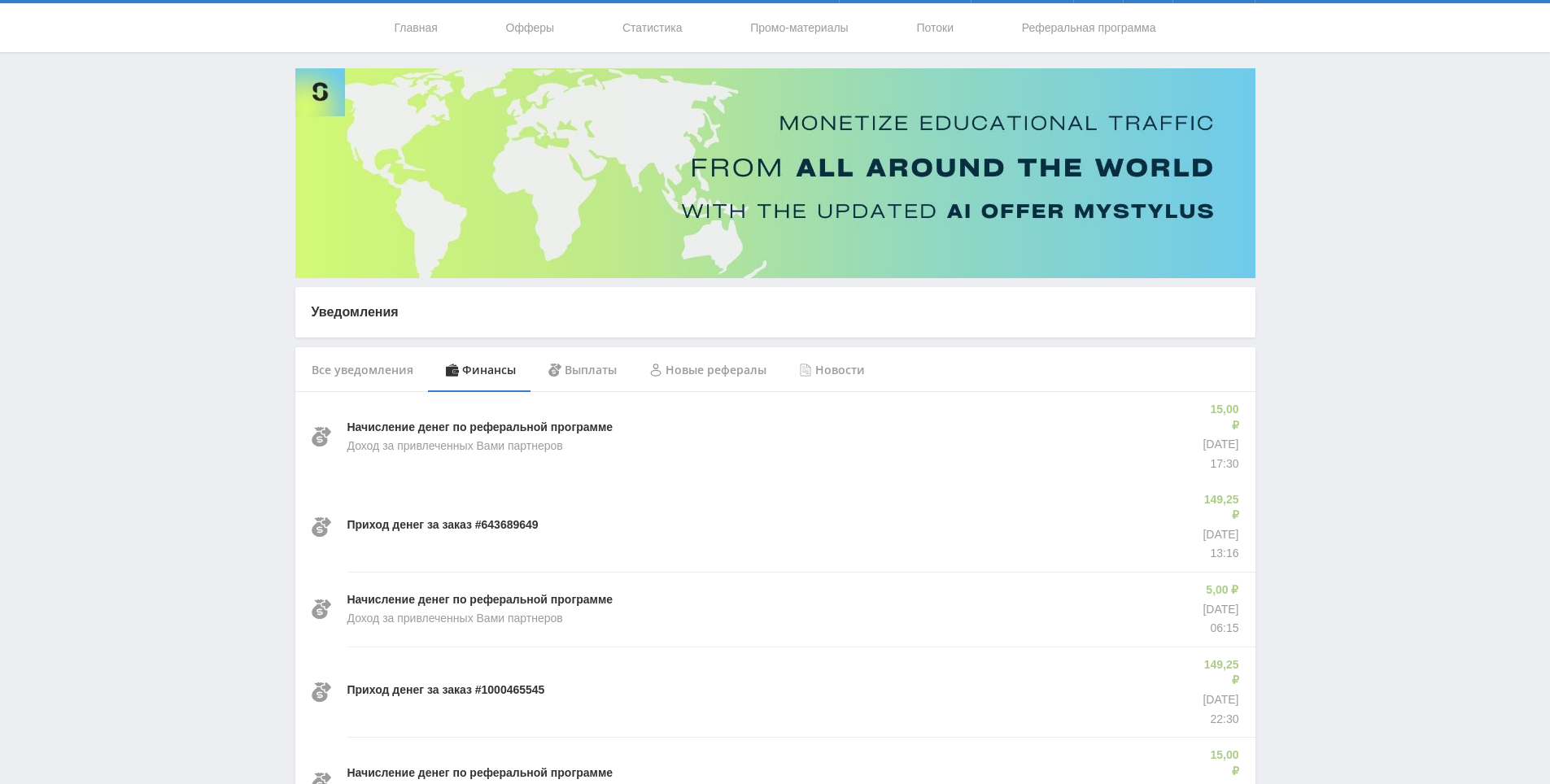
click at [577, 377] on div "Выплаты" at bounding box center [583, 371] width 101 height 46
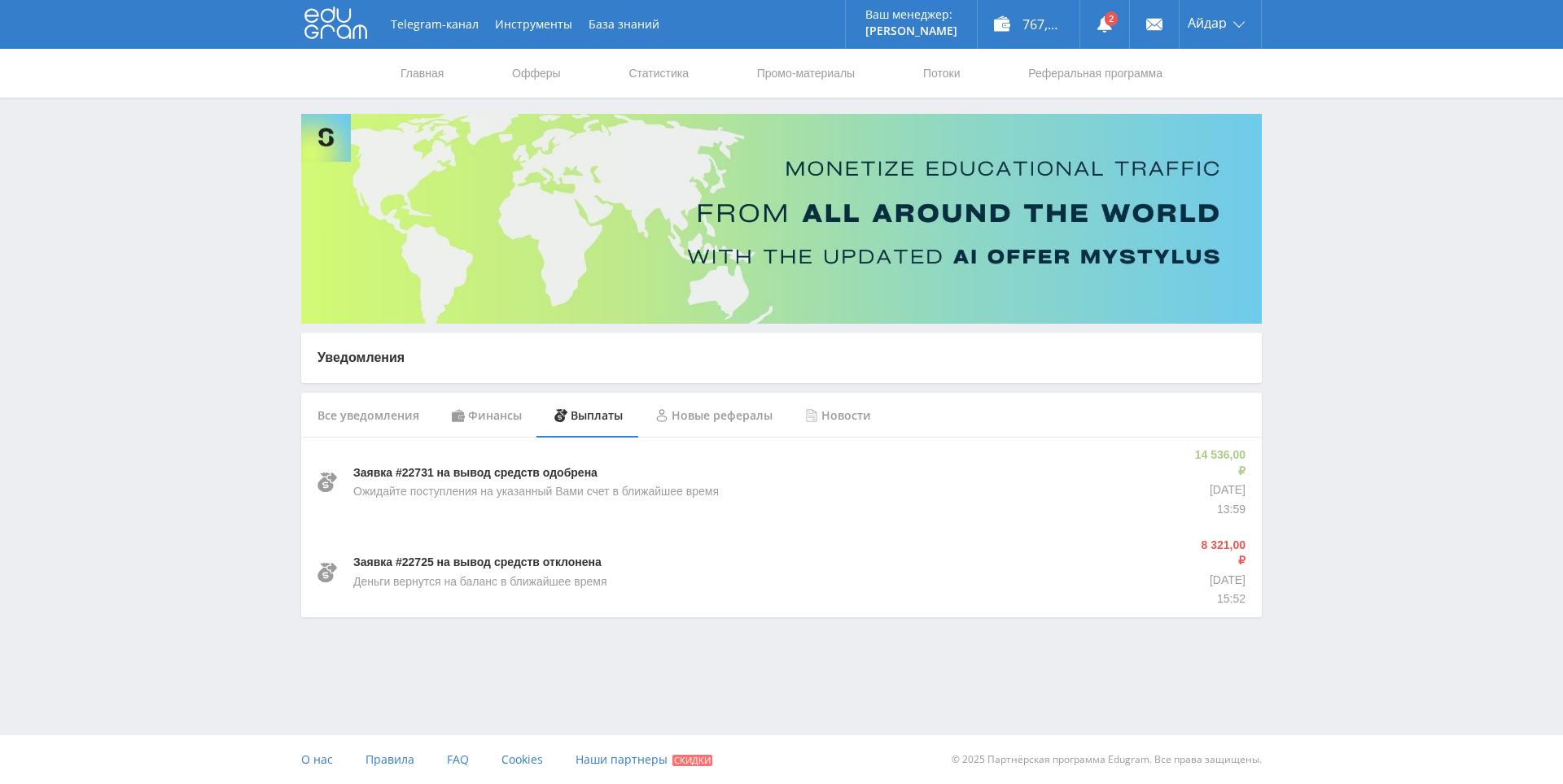
click at [444, 418] on div "Финансы" at bounding box center [487, 416] width 103 height 46
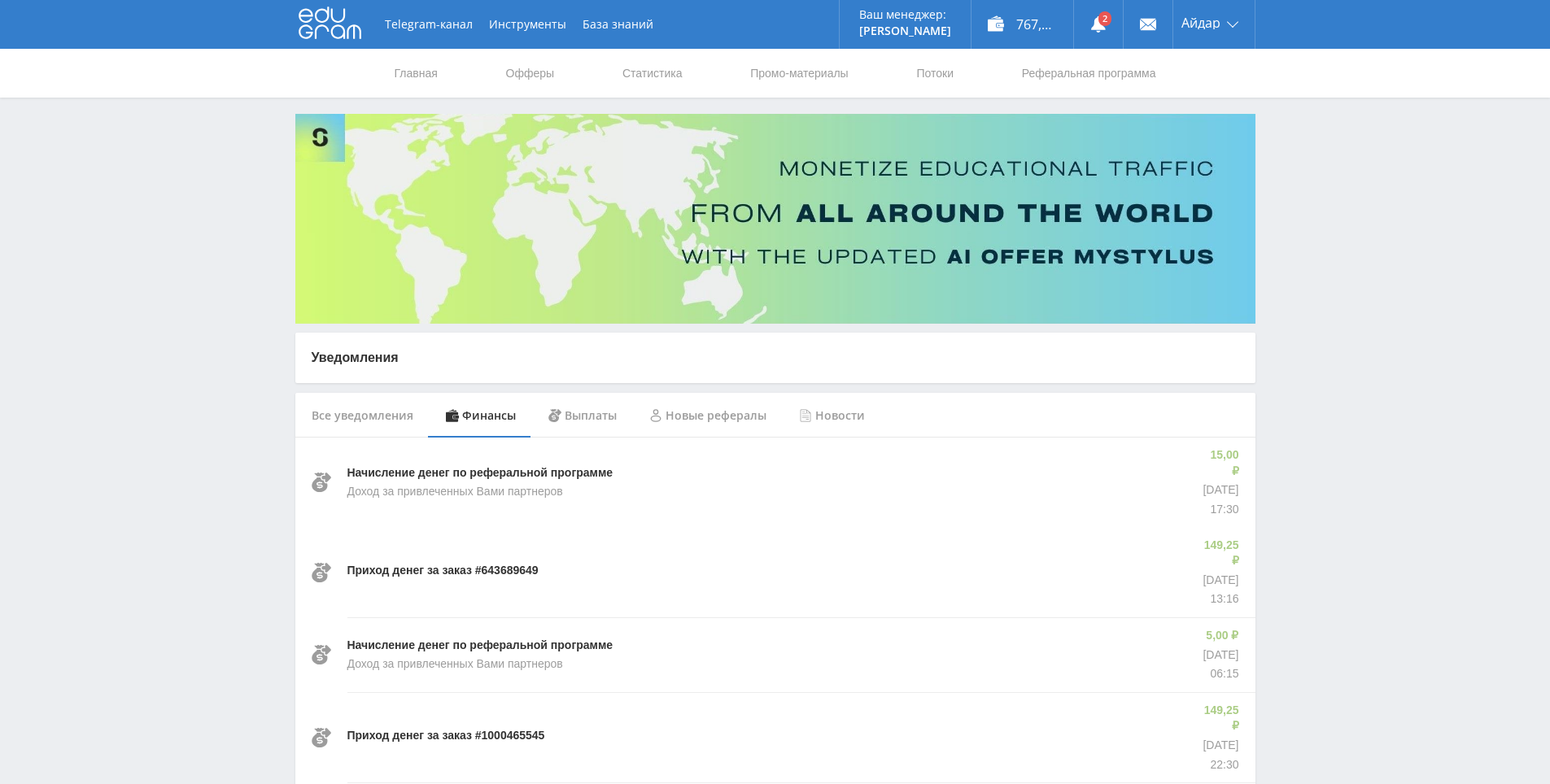
drag, startPoint x: 687, startPoint y: 431, endPoint x: 448, endPoint y: 431, distance: 239.0
click at [686, 431] on div "Новые рефералы" at bounding box center [708, 416] width 150 height 46
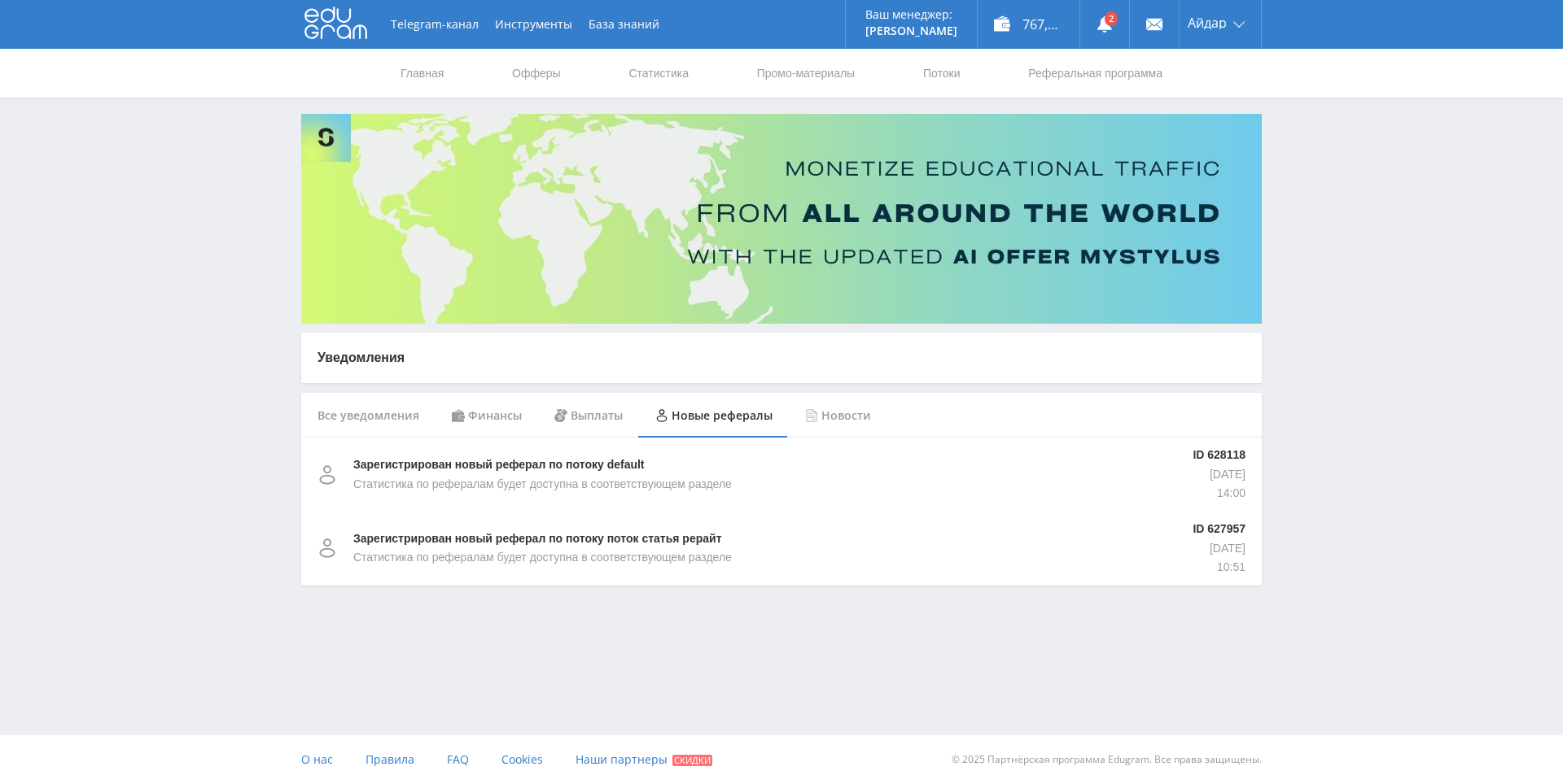
click at [455, 423] on div "Финансы" at bounding box center [487, 416] width 103 height 46
